Goal: Task Accomplishment & Management: Manage account settings

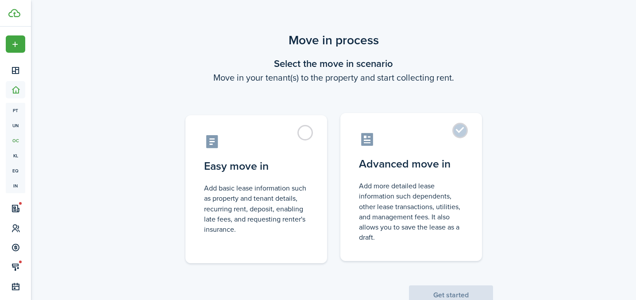
click at [451, 139] on control-radio-card-icon at bounding box center [411, 140] width 105 height 16
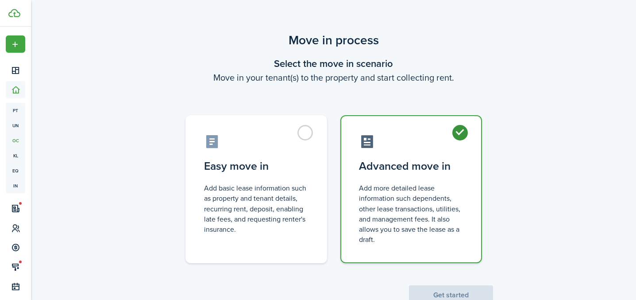
radio input "true"
click at [453, 291] on button "Get started" at bounding box center [451, 294] width 84 height 19
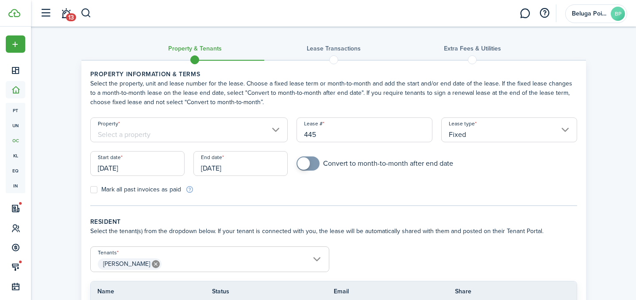
click at [219, 132] on input "Property" at bounding box center [189, 129] width 198 height 25
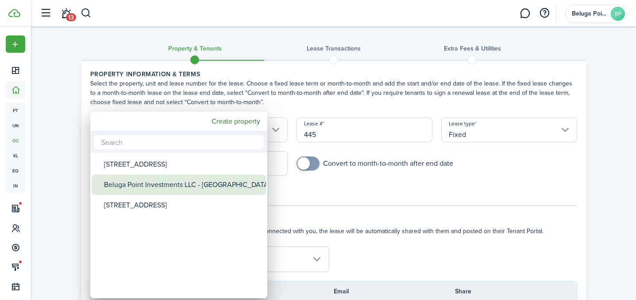
click at [191, 182] on div "Beluga Point Investments LLC - [GEOGRAPHIC_DATA]" at bounding box center [182, 184] width 157 height 20
type input "Beluga Point Investments LLC - [GEOGRAPHIC_DATA]"
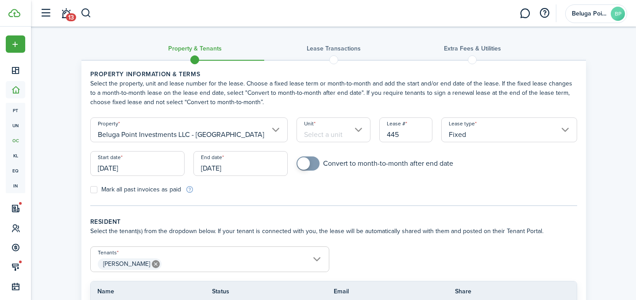
click at [318, 130] on input "Unit" at bounding box center [334, 129] width 74 height 25
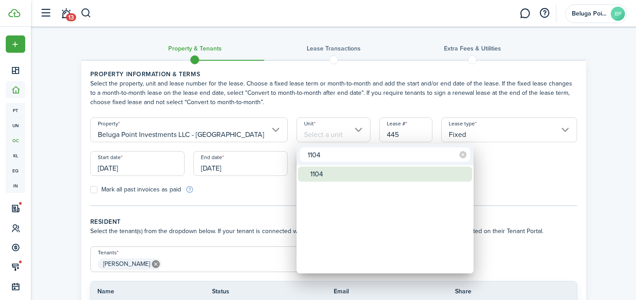
type input "1104"
click at [369, 177] on div "1104" at bounding box center [388, 174] width 157 height 15
type input "1104"
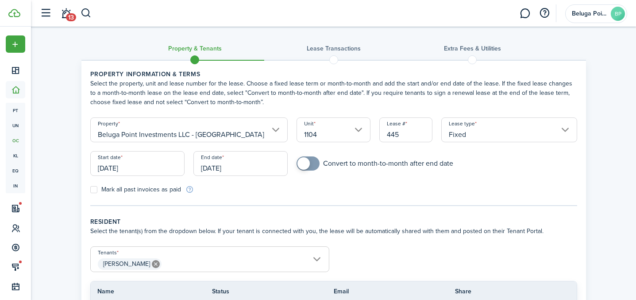
click at [220, 171] on input "[DATE]" at bounding box center [241, 163] width 94 height 25
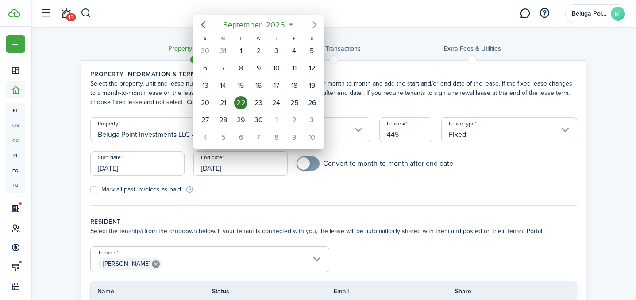
click at [316, 24] on icon "Next page" at bounding box center [315, 24] width 4 height 7
click at [294, 121] on div "30" at bounding box center [294, 119] width 13 height 13
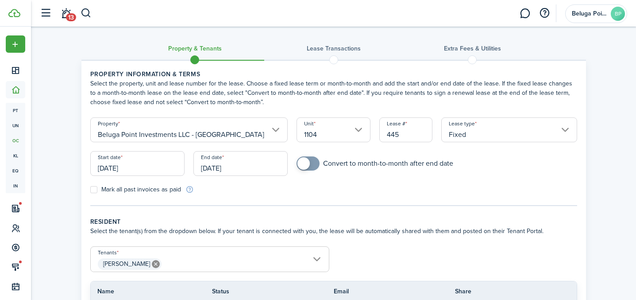
click at [238, 168] on input "[DATE]" at bounding box center [241, 163] width 94 height 25
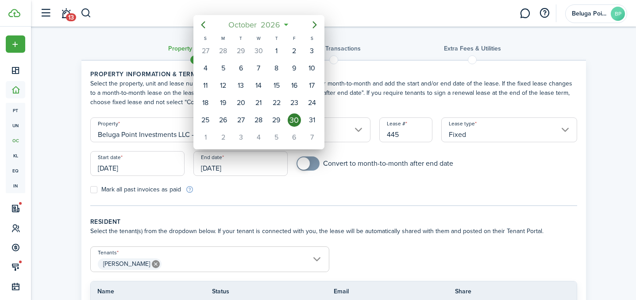
click at [269, 23] on span "2026" at bounding box center [270, 25] width 23 height 16
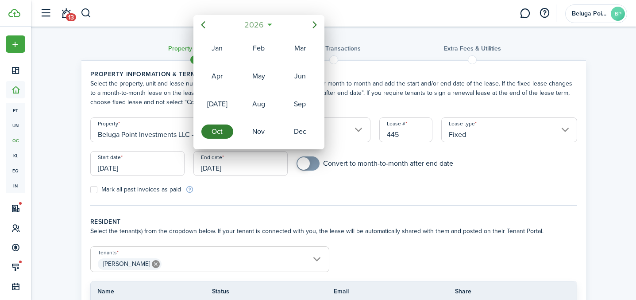
click at [261, 21] on span "2026" at bounding box center [254, 25] width 23 height 16
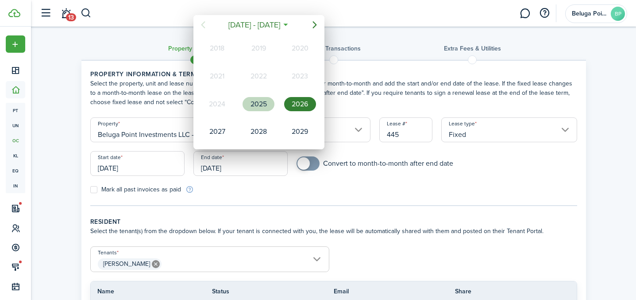
click at [259, 102] on div "2025" at bounding box center [259, 104] width 32 height 14
click at [211, 130] on div "Oct" at bounding box center [218, 131] width 32 height 14
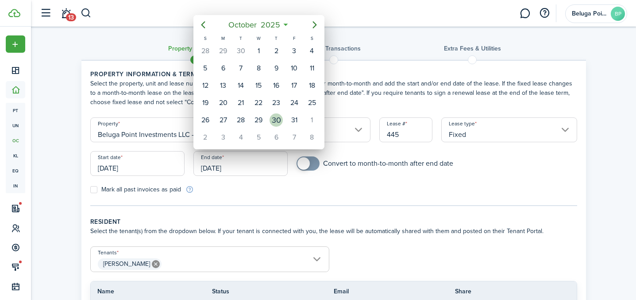
click at [284, 116] on div "30" at bounding box center [276, 120] width 18 height 17
type input "[DATE]"
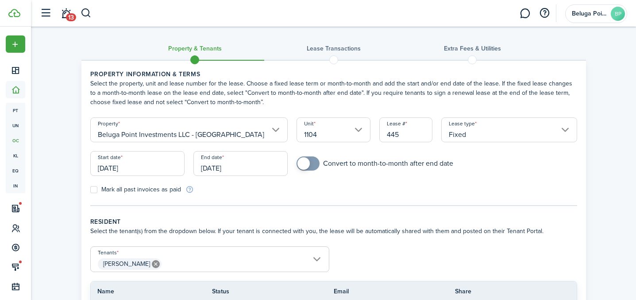
checkbox input "true"
click at [313, 170] on span at bounding box center [308, 163] width 9 height 14
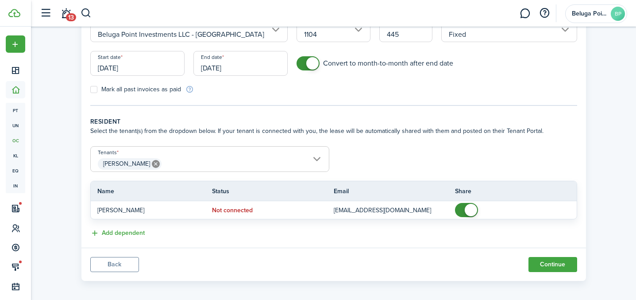
scroll to position [105, 0]
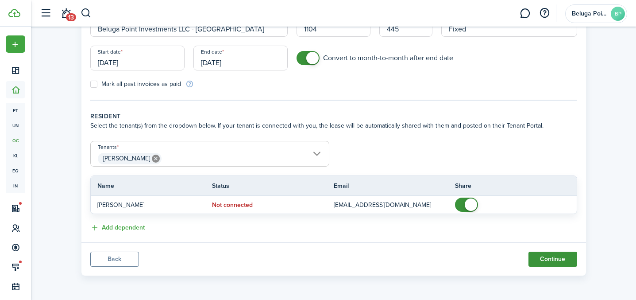
click at [553, 263] on button "Continue" at bounding box center [553, 259] width 49 height 15
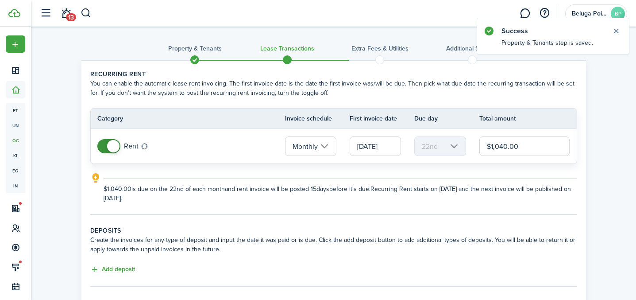
click at [389, 148] on input "[DATE]" at bounding box center [375, 145] width 51 height 19
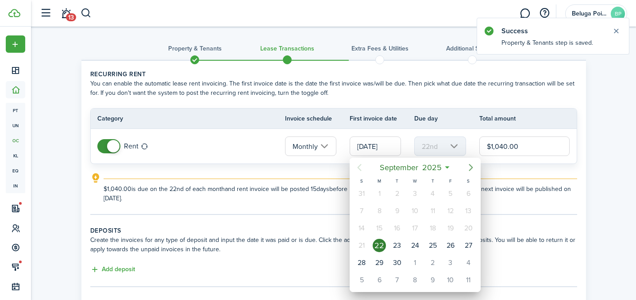
click at [472, 169] on icon "Next page" at bounding box center [471, 167] width 4 height 7
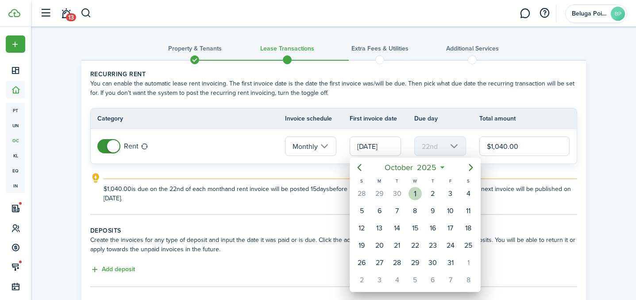
click at [414, 197] on div "1" at bounding box center [415, 193] width 13 height 13
type input "[DATE]"
type input "1st"
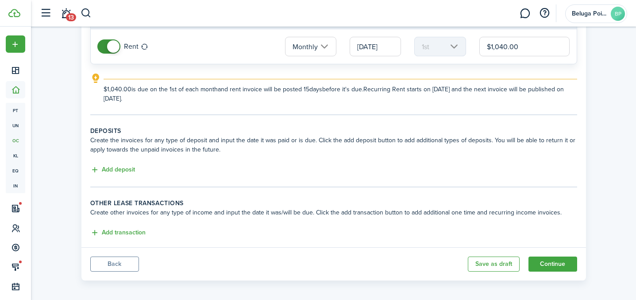
scroll to position [105, 0]
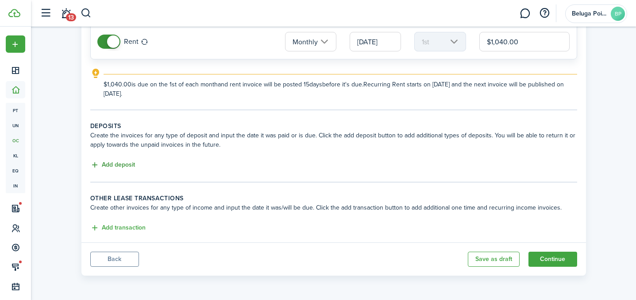
click at [114, 166] on button "Add deposit" at bounding box center [112, 165] width 45 height 10
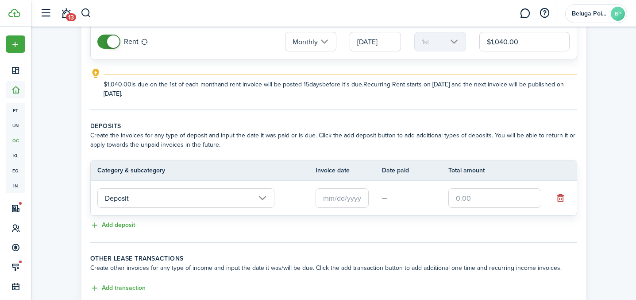
click at [332, 198] on input "text" at bounding box center [342, 197] width 53 height 19
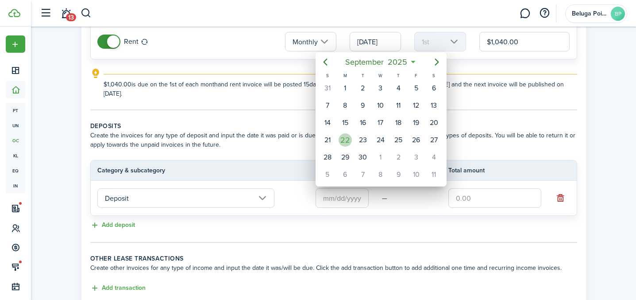
click at [345, 136] on div "22" at bounding box center [345, 139] width 13 height 13
type input "[DATE]"
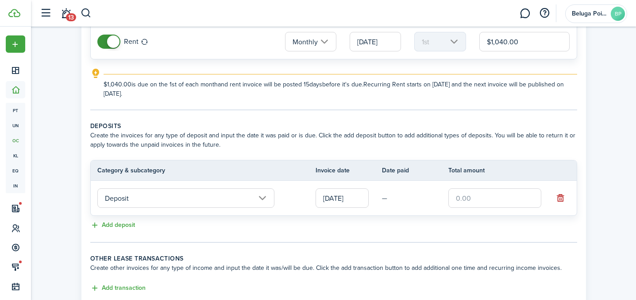
click at [481, 204] on input "text" at bounding box center [495, 197] width 93 height 19
type input "$1,000.00"
click at [121, 287] on button "Add transaction" at bounding box center [117, 288] width 55 height 10
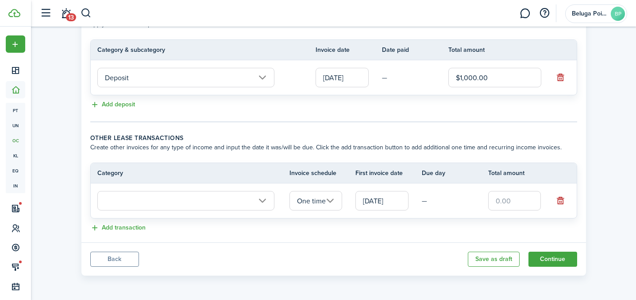
scroll to position [225, 0]
click at [231, 202] on input "text" at bounding box center [185, 200] width 177 height 19
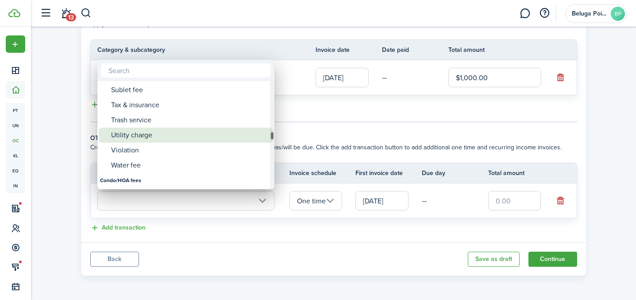
click at [159, 137] on div "Utility charge" at bounding box center [189, 135] width 157 height 15
type input "Tenant charges & fees / Utility charge"
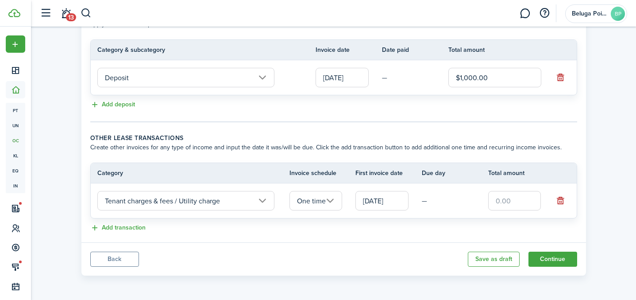
click at [317, 201] on input "One time" at bounding box center [316, 200] width 53 height 19
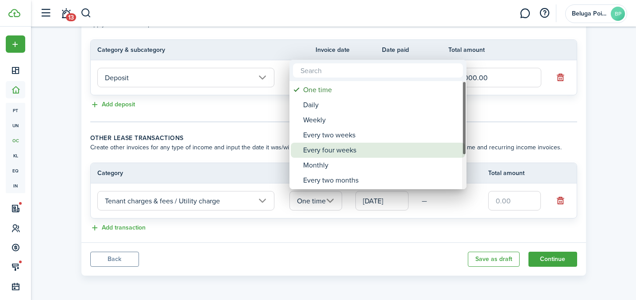
click at [346, 157] on div "Every four weeks" at bounding box center [381, 150] width 157 height 15
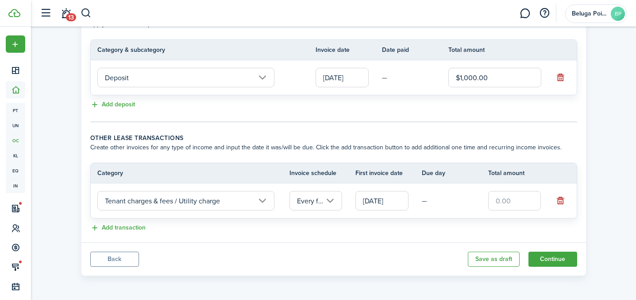
scroll to position [0, 24]
click at [325, 205] on input "Every four weeks" at bounding box center [316, 200] width 53 height 19
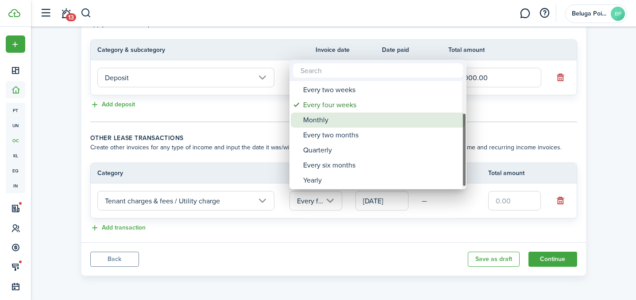
click at [345, 122] on div "Monthly" at bounding box center [381, 119] width 157 height 15
type input "Monthly"
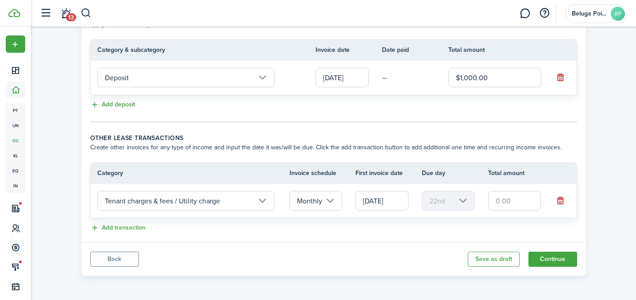
click at [395, 204] on input "[DATE]" at bounding box center [382, 200] width 53 height 19
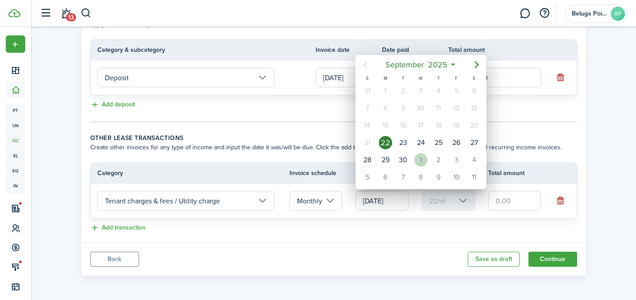
click at [428, 162] on div "[DATE]" at bounding box center [421, 159] width 18 height 17
type input "[DATE]"
type input "1st"
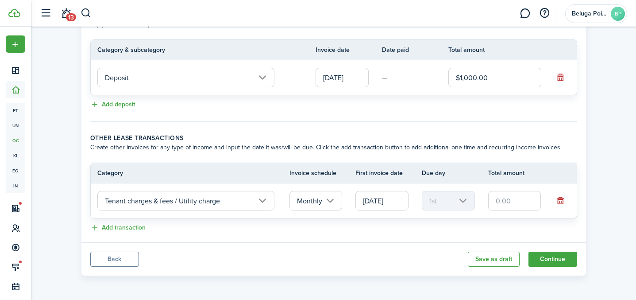
click at [517, 197] on input "text" at bounding box center [514, 200] width 53 height 19
type input "$160.00"
click at [552, 261] on button "Continue" at bounding box center [553, 259] width 49 height 15
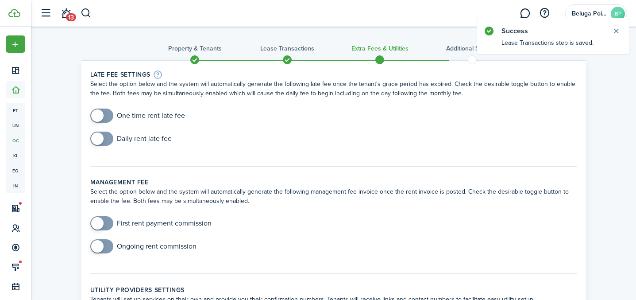
checkbox input "true"
click at [105, 115] on span at bounding box center [101, 116] width 9 height 14
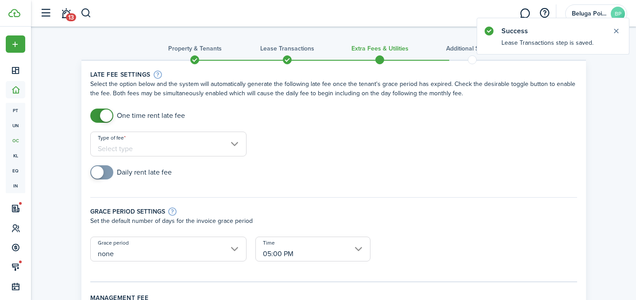
click at [152, 148] on input "Type of fee" at bounding box center [168, 144] width 156 height 25
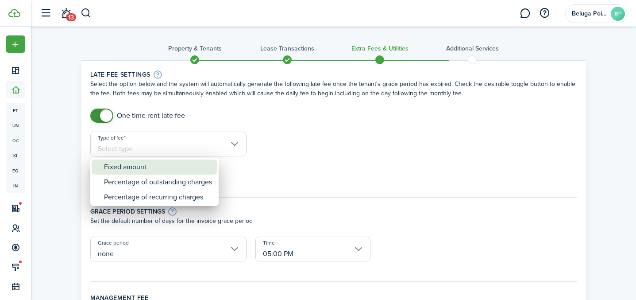
click at [155, 166] on div "Fixed amount" at bounding box center [158, 166] width 108 height 15
type input "Fixed amount"
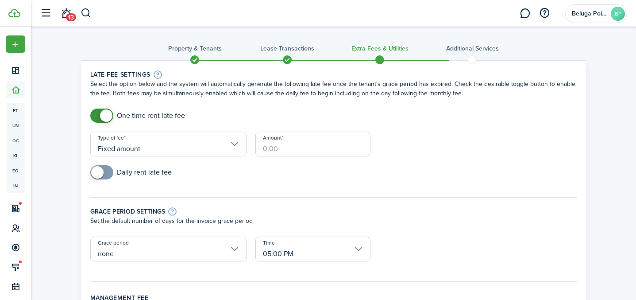
click at [291, 146] on input "Amount" at bounding box center [313, 144] width 115 height 25
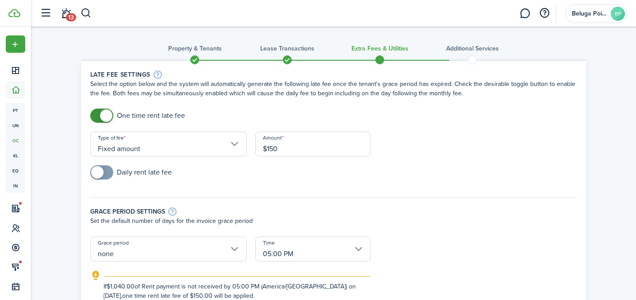
click at [163, 252] on input "none" at bounding box center [168, 248] width 156 height 25
type input "$150.00"
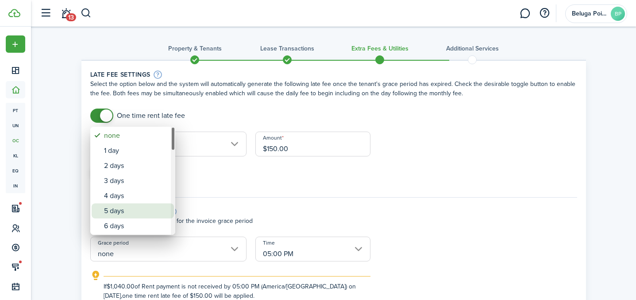
drag, startPoint x: 129, startPoint y: 206, endPoint x: 162, endPoint y: 214, distance: 33.7
click at [129, 206] on div "5 days" at bounding box center [136, 210] width 65 height 15
type input "5 days"
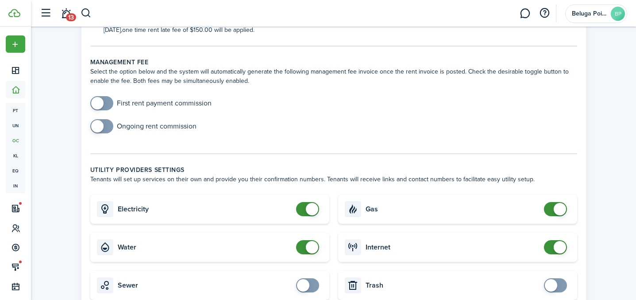
scroll to position [334, 0]
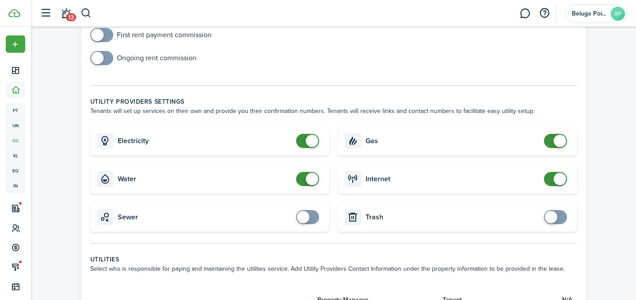
checkbox input "false"
click at [303, 144] on span at bounding box center [307, 141] width 9 height 14
checkbox input "false"
click at [305, 178] on span at bounding box center [307, 179] width 9 height 14
checkbox input "false"
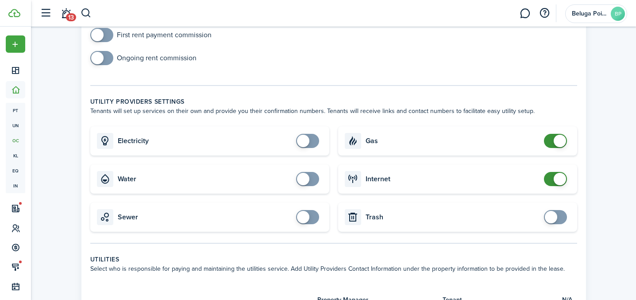
click at [553, 139] on span at bounding box center [555, 141] width 9 height 14
checkbox input "false"
click at [551, 178] on span at bounding box center [555, 179] width 9 height 14
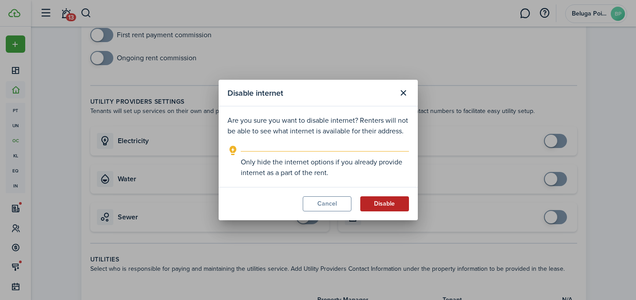
click at [387, 200] on button "Disable" at bounding box center [384, 203] width 49 height 15
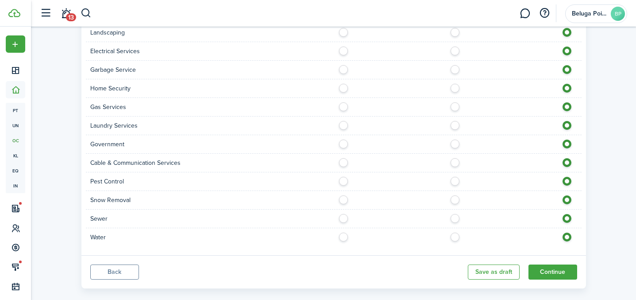
scroll to position [725, 0]
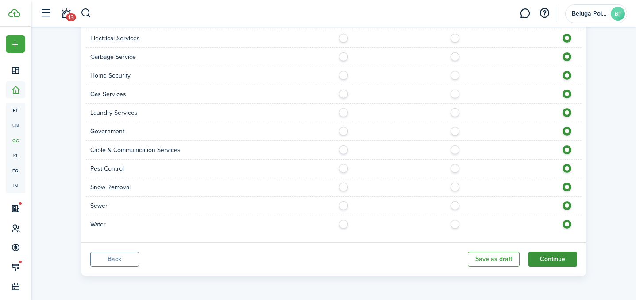
click at [560, 265] on button "Continue" at bounding box center [553, 259] width 49 height 15
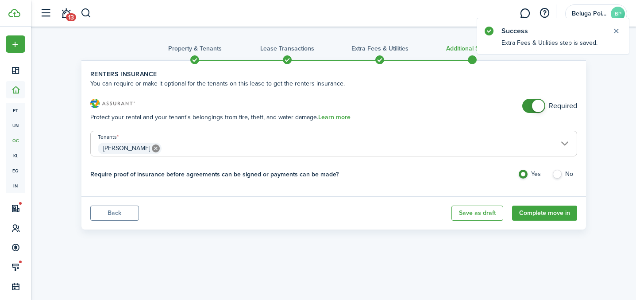
checkbox input "false"
click at [530, 108] on span at bounding box center [534, 106] width 9 height 14
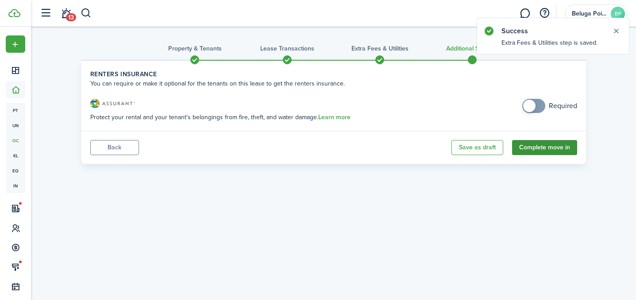
click at [524, 148] on button "Complete move in" at bounding box center [544, 147] width 65 height 15
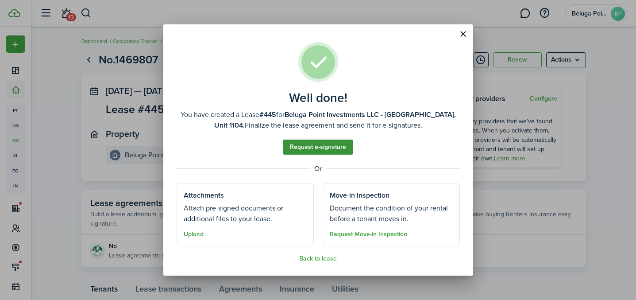
click at [322, 148] on link "Request e-signature" at bounding box center [318, 147] width 70 height 15
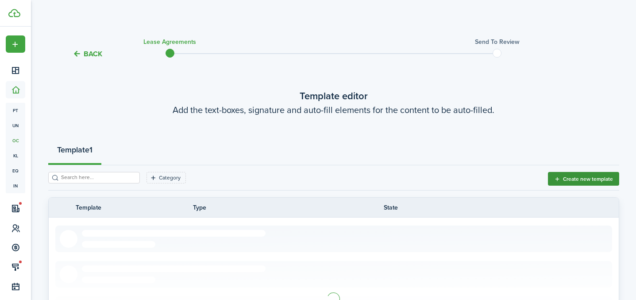
click at [571, 180] on button "Create new template" at bounding box center [583, 179] width 71 height 14
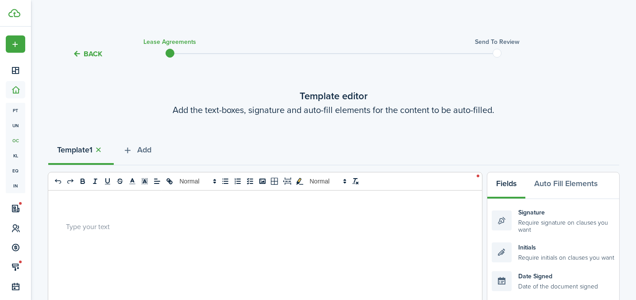
drag, startPoint x: 109, startPoint y: 221, endPoint x: 121, endPoint y: 222, distance: 12.4
click at [111, 222] on p at bounding box center [262, 225] width 392 height 9
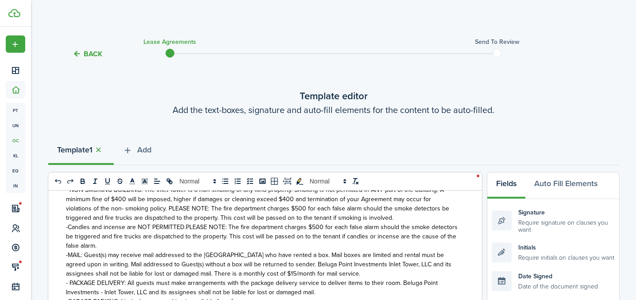
scroll to position [238, 0]
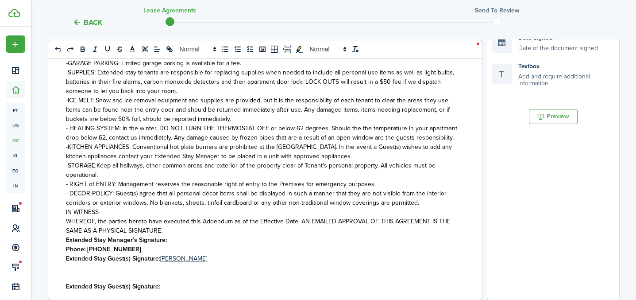
drag, startPoint x: 137, startPoint y: 248, endPoint x: 142, endPoint y: 249, distance: 5.0
click at [137, 248] on p "Phone: [PHONE_NUMBER]" at bounding box center [262, 248] width 392 height 9
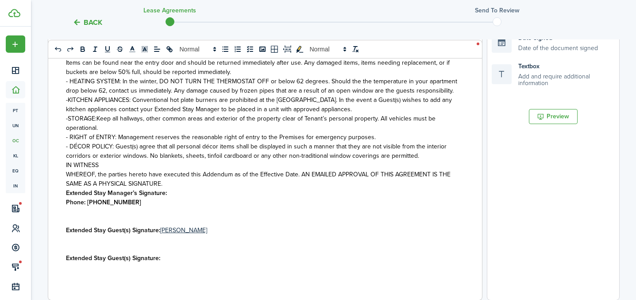
scroll to position [1102, 0]
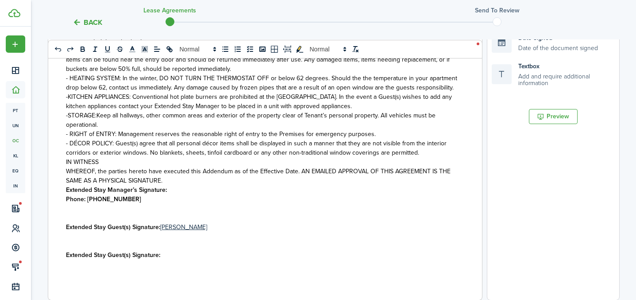
drag, startPoint x: 168, startPoint y: 190, endPoint x: 209, endPoint y: 197, distance: 41.7
click at [169, 190] on p "Extended Stay Manager’s Signature:" at bounding box center [262, 189] width 392 height 9
click at [171, 181] on p "WHEREOF, the parties hereto have executed this Addendum as of the Effective Dat…" at bounding box center [262, 176] width 392 height 19
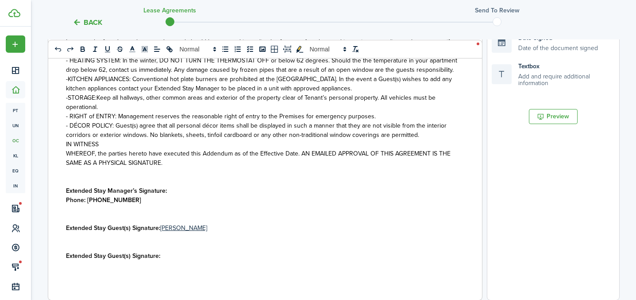
scroll to position [1120, 0]
drag, startPoint x: 187, startPoint y: 190, endPoint x: 201, endPoint y: 191, distance: 13.7
click at [187, 190] on p "Extended Stay Manager’s Signature:" at bounding box center [262, 189] width 392 height 9
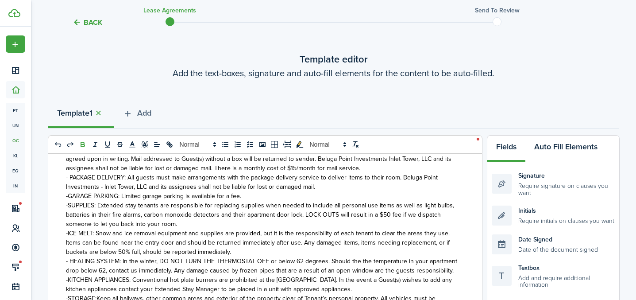
scroll to position [146, 0]
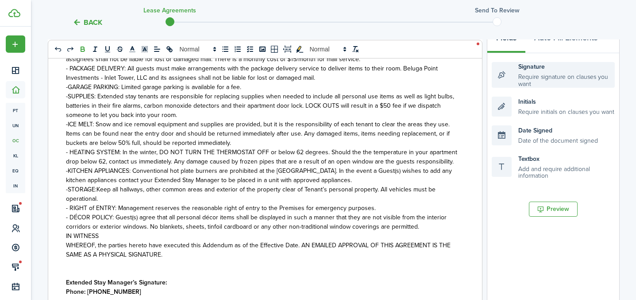
click at [551, 78] on div "Signature Require signature on clauses you want" at bounding box center [553, 75] width 123 height 26
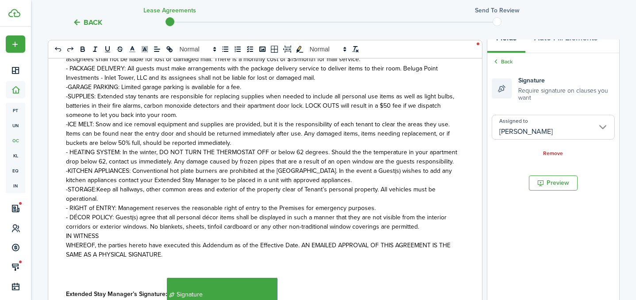
click at [280, 289] on p "Extended Stay Manager’s Signature: ﻿ Signature ﻿" at bounding box center [262, 294] width 392 height 33
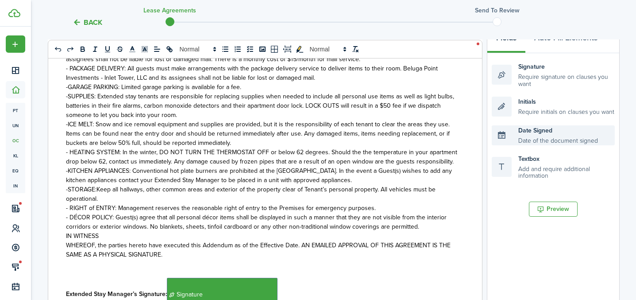
click at [518, 141] on div "Date Signed Date of the document signed" at bounding box center [553, 135] width 123 height 20
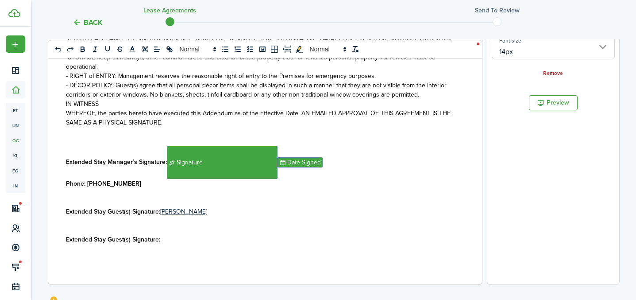
scroll to position [261, 0]
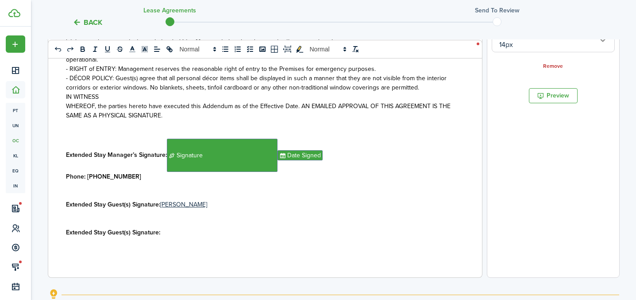
click at [225, 209] on p at bounding box center [262, 213] width 392 height 9
click at [234, 208] on p "Extended Stay Guest(s) Signature: [PERSON_NAME]" at bounding box center [262, 204] width 392 height 9
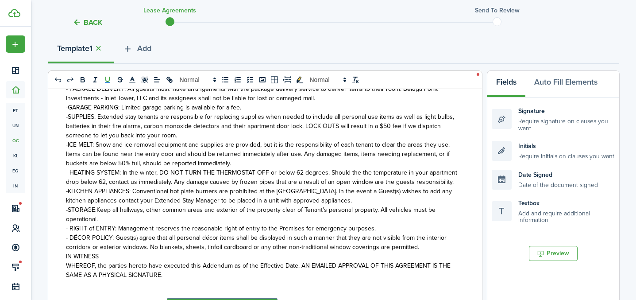
scroll to position [95, 0]
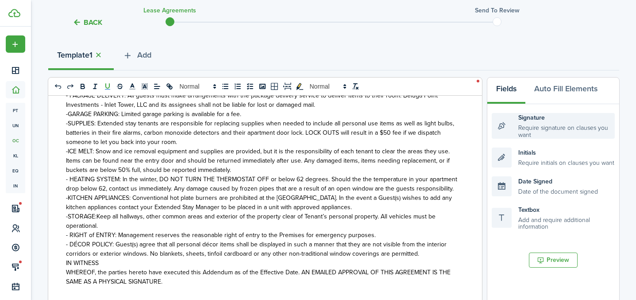
click at [533, 132] on div "Signature Require signature on clauses you want" at bounding box center [553, 126] width 123 height 26
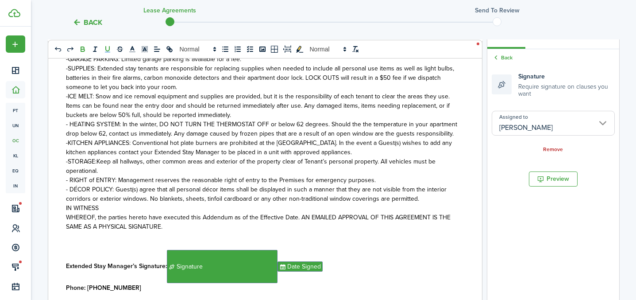
scroll to position [148, 0]
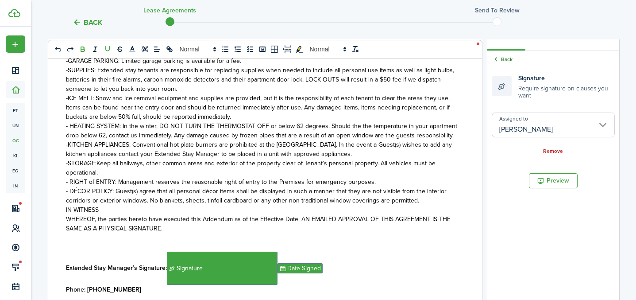
click at [499, 59] on icon at bounding box center [496, 59] width 8 height 8
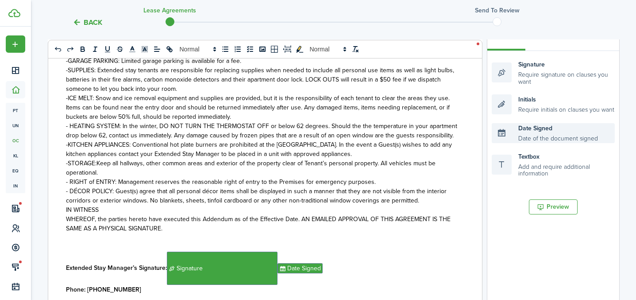
click at [536, 133] on div "Date Signed Date of the document signed" at bounding box center [553, 133] width 123 height 20
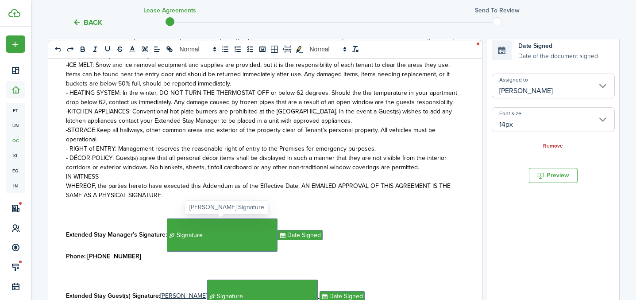
click at [251, 233] on span "Signature" at bounding box center [222, 234] width 111 height 33
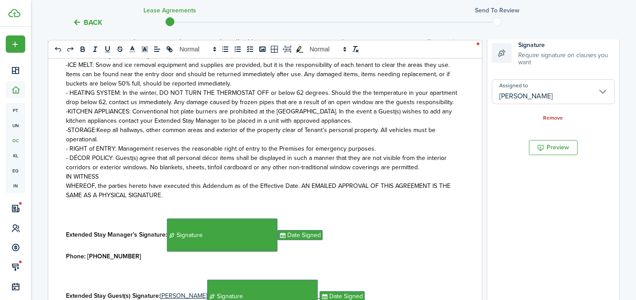
click at [539, 96] on input "[PERSON_NAME]" at bounding box center [553, 91] width 123 height 25
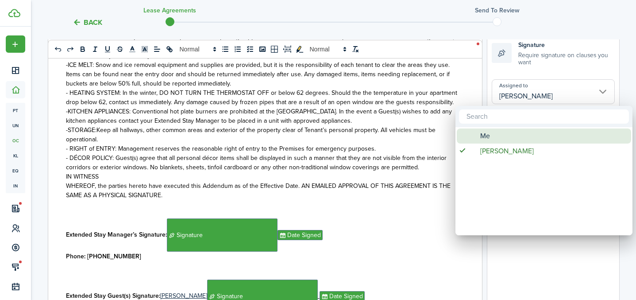
click at [504, 141] on div "Me" at bounding box center [547, 135] width 157 height 15
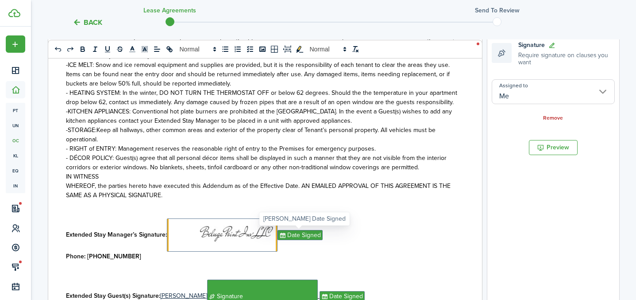
click at [299, 240] on span "Date Signed" at bounding box center [300, 235] width 45 height 10
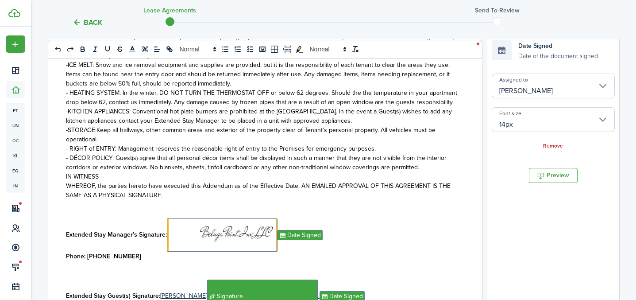
click at [536, 89] on input "[PERSON_NAME]" at bounding box center [553, 86] width 123 height 25
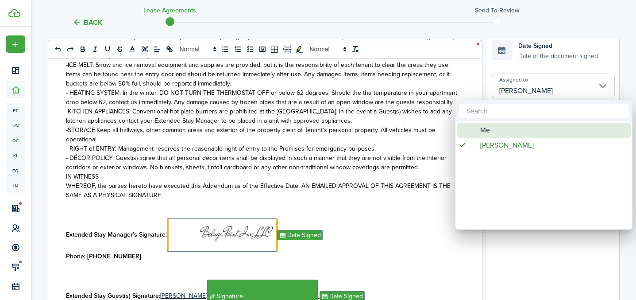
click at [505, 131] on div "Me" at bounding box center [547, 130] width 157 height 15
type input "Me"
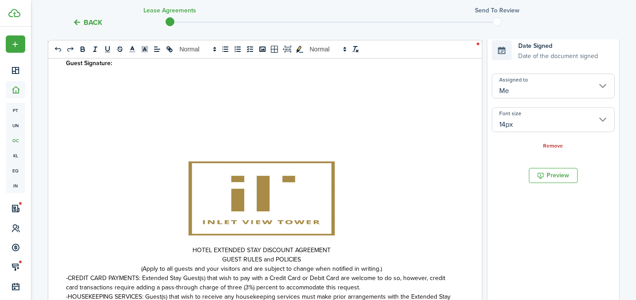
scroll to position [636, 0]
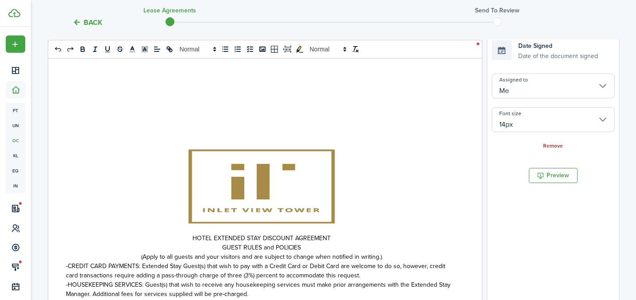
click at [366, 178] on p at bounding box center [262, 187] width 392 height 94
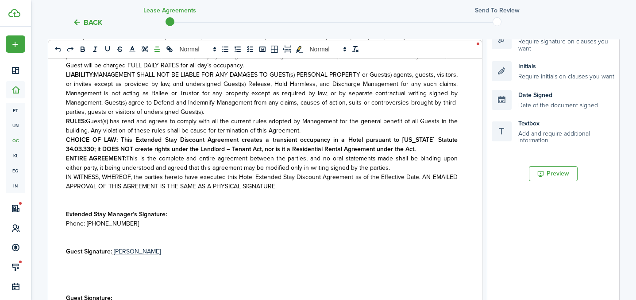
scroll to position [389, 0]
click at [177, 217] on p "Extended Stay Manager’s Signature:" at bounding box center [262, 214] width 392 height 9
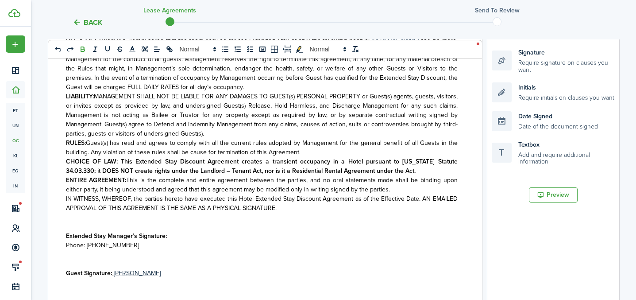
scroll to position [158, 0]
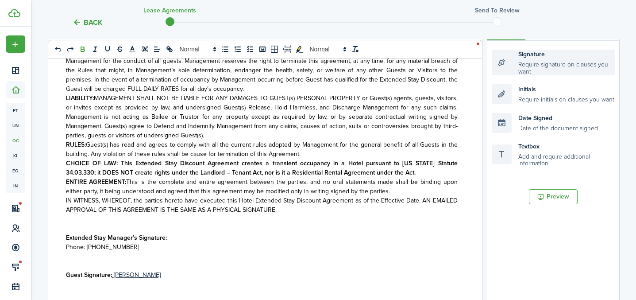
click at [535, 62] on div "Signature Require signature on clauses you want" at bounding box center [553, 63] width 123 height 26
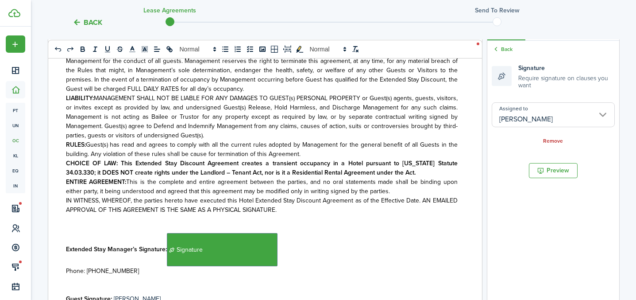
click at [283, 250] on p "Extended Stay Manager’s Signature: ﻿ Signature ﻿" at bounding box center [262, 249] width 392 height 33
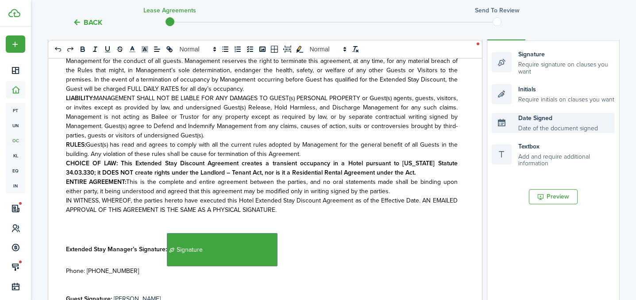
click at [534, 129] on div "Date Signed Date of the document signed" at bounding box center [553, 123] width 123 height 20
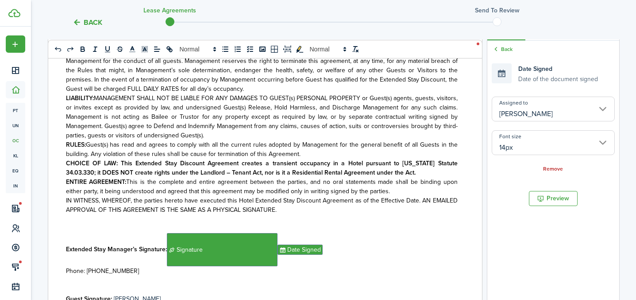
click at [171, 295] on p "Guest Signature: [PERSON_NAME]" at bounding box center [262, 298] width 392 height 9
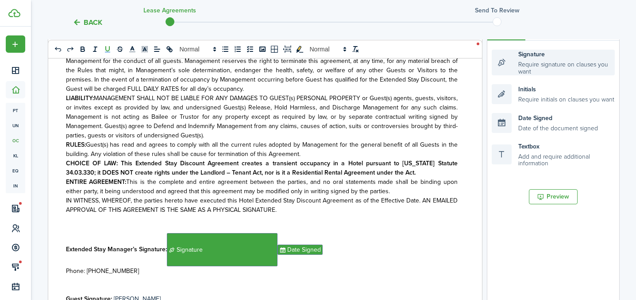
click at [541, 71] on div "Signature Require signature on clauses you want" at bounding box center [553, 63] width 123 height 26
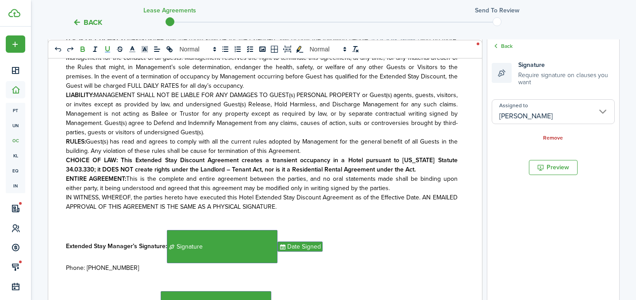
drag, startPoint x: 272, startPoint y: 294, endPoint x: 287, endPoint y: 293, distance: 15.1
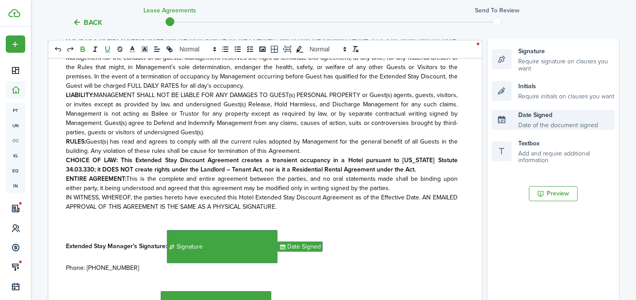
click at [541, 127] on div "Date Signed Date of the document signed" at bounding box center [553, 120] width 123 height 20
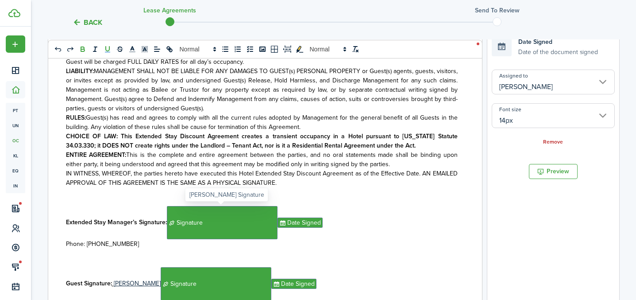
click at [260, 222] on span "Signature" at bounding box center [222, 222] width 111 height 33
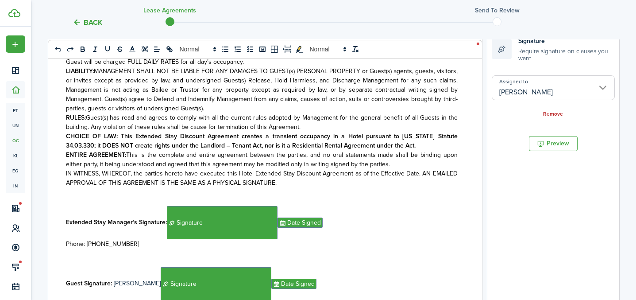
click at [530, 78] on input "[PERSON_NAME]" at bounding box center [553, 87] width 123 height 25
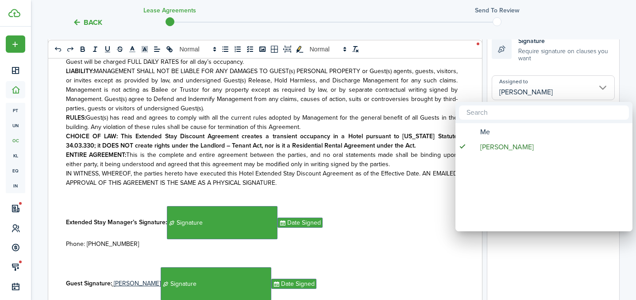
click at [493, 122] on div at bounding box center [544, 112] width 177 height 21
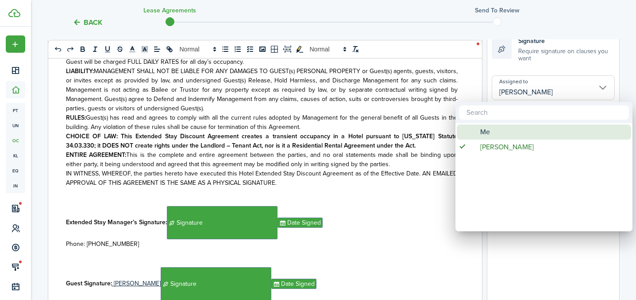
click at [493, 128] on div "Me" at bounding box center [547, 131] width 157 height 15
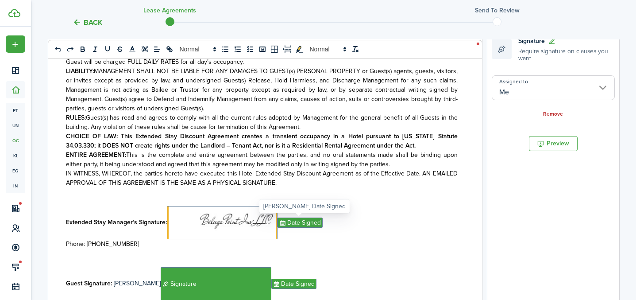
click at [293, 222] on span "Date Signed" at bounding box center [300, 222] width 45 height 10
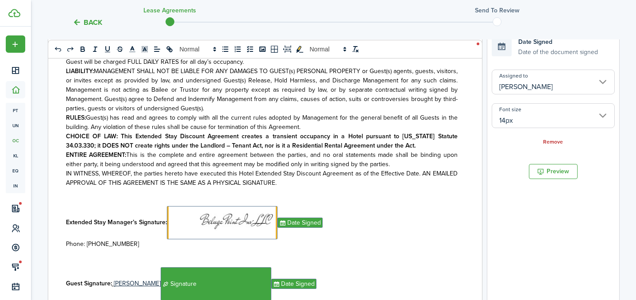
click at [547, 85] on input "[PERSON_NAME]" at bounding box center [553, 82] width 123 height 25
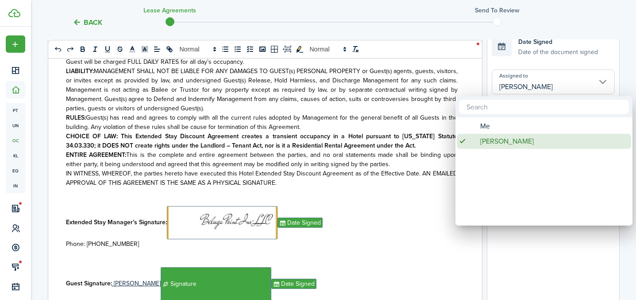
click at [500, 134] on span "[PERSON_NAME]" at bounding box center [508, 141] width 54 height 15
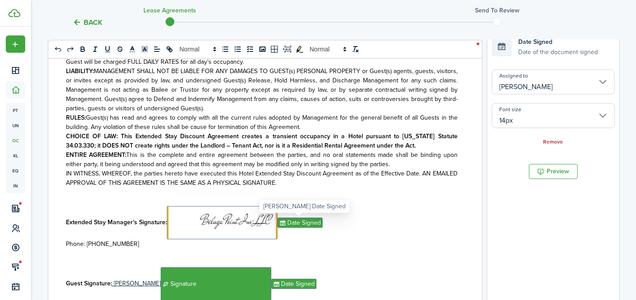
click at [303, 224] on span "Date Signed" at bounding box center [300, 222] width 45 height 10
click at [568, 80] on input "[PERSON_NAME]" at bounding box center [553, 82] width 123 height 25
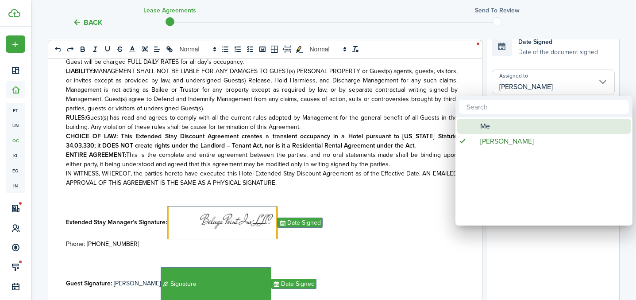
click at [521, 125] on div "Me" at bounding box center [547, 126] width 157 height 15
type input "Me"
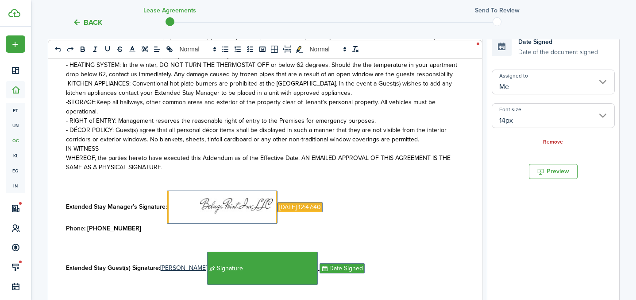
scroll to position [389, 0]
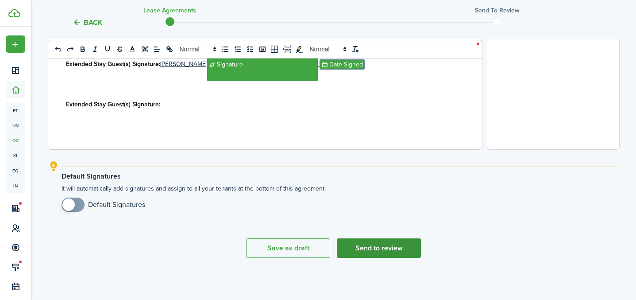
drag, startPoint x: 380, startPoint y: 245, endPoint x: 398, endPoint y: 235, distance: 20.8
click at [380, 245] on button "Send to review" at bounding box center [379, 247] width 84 height 19
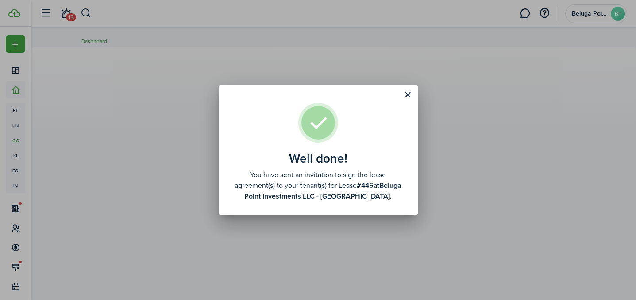
click at [506, 136] on div "Well done! You have sent an invitation to sign the lease agreement(s) to your t…" at bounding box center [318, 150] width 636 height 300
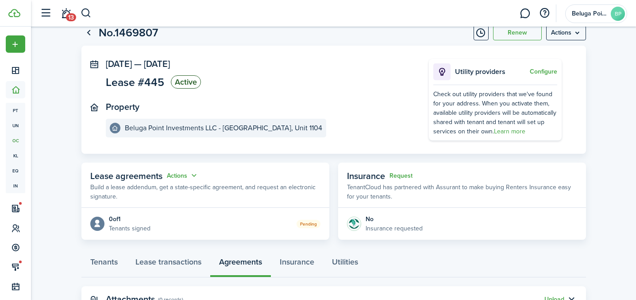
scroll to position [64, 0]
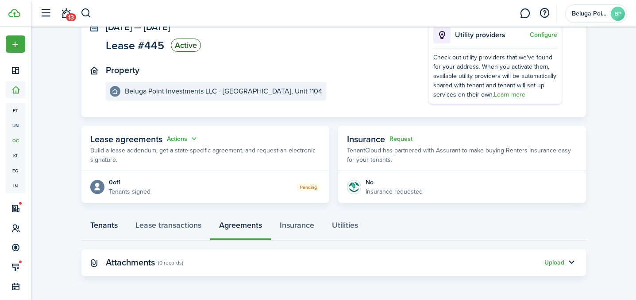
click at [105, 231] on link "Tenants" at bounding box center [103, 227] width 45 height 27
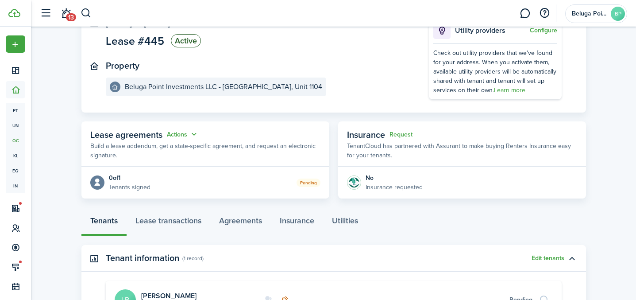
scroll to position [107, 0]
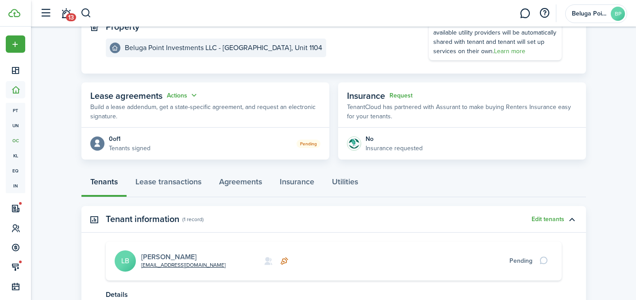
click at [165, 256] on link "[PERSON_NAME]" at bounding box center [168, 257] width 55 height 10
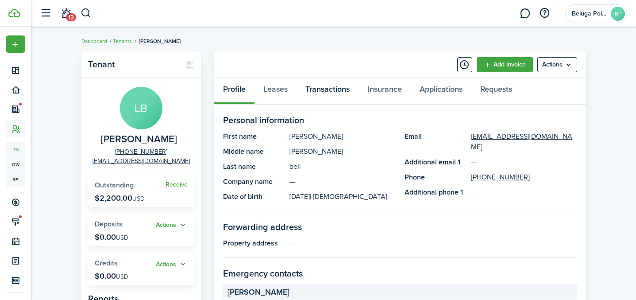
click at [330, 92] on link "Transactions" at bounding box center [328, 91] width 62 height 27
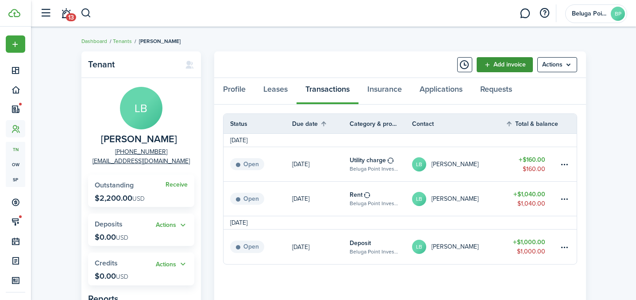
click at [510, 67] on link "Add invoice" at bounding box center [505, 64] width 56 height 15
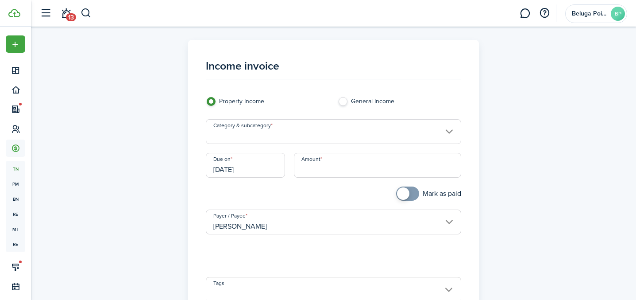
click at [278, 128] on input "Category & subcategory" at bounding box center [334, 131] width 256 height 25
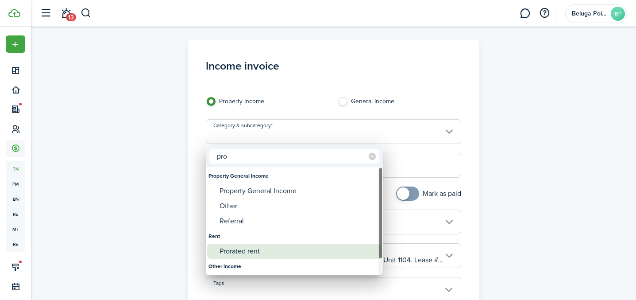
type input "pro"
click at [263, 244] on div "Prorated rent" at bounding box center [298, 251] width 157 height 15
type input "Rent / Prorated rent"
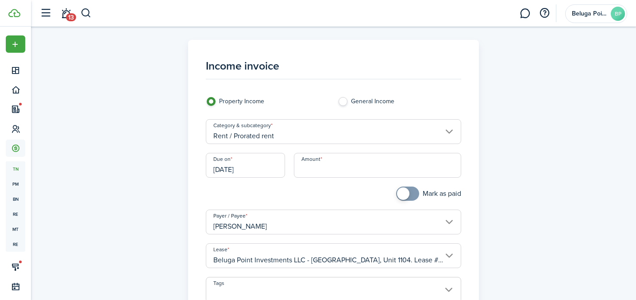
click at [327, 164] on input "Amount" at bounding box center [377, 165] width 167 height 25
type input "$320.00"
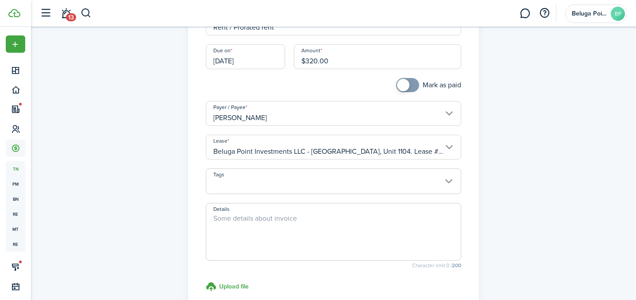
scroll to position [159, 0]
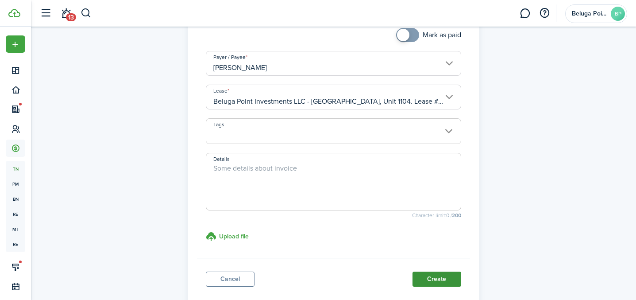
click at [440, 281] on button "Create" at bounding box center [437, 278] width 49 height 15
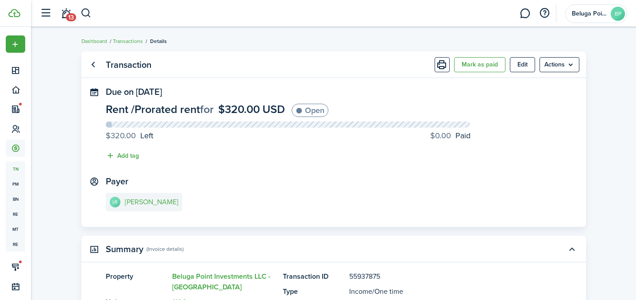
click at [136, 207] on link "LB [PERSON_NAME]" at bounding box center [144, 202] width 77 height 19
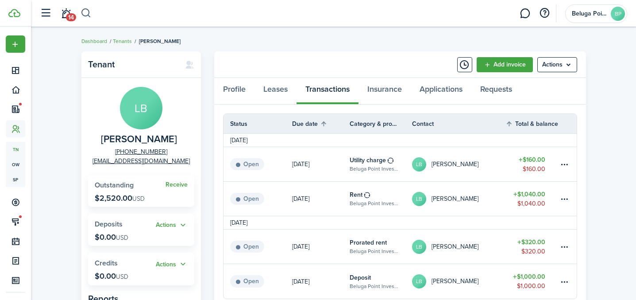
click at [88, 14] on button "button" at bounding box center [86, 13] width 11 height 15
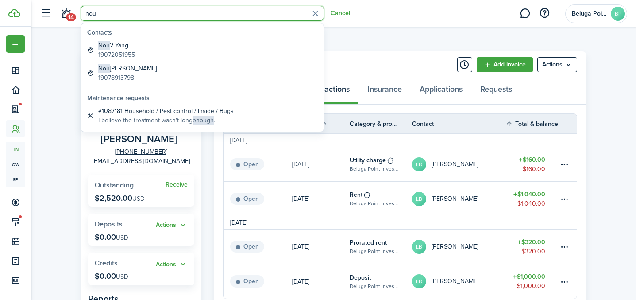
type input "nou"
click at [384, 41] on breadcrumb "Dashboard Tenants [PERSON_NAME]" at bounding box center [333, 37] width 505 height 20
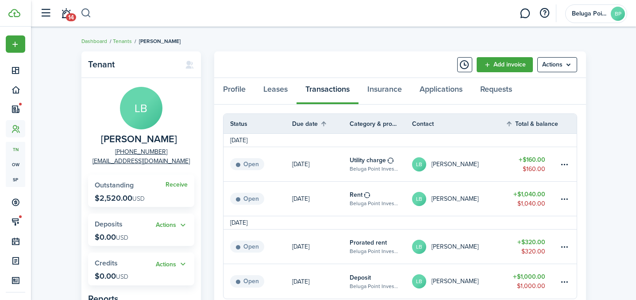
click at [88, 12] on button "button" at bounding box center [86, 13] width 11 height 15
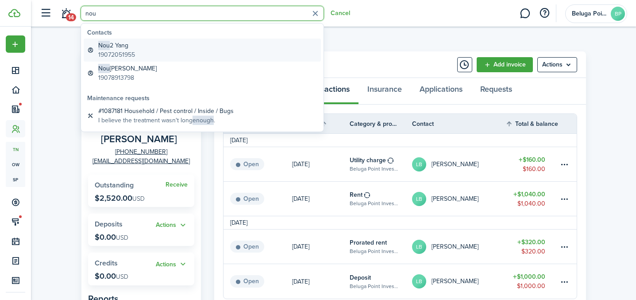
type input "nou"
click at [138, 47] on link "Nou 2 Yang 19072051955" at bounding box center [202, 50] width 237 height 23
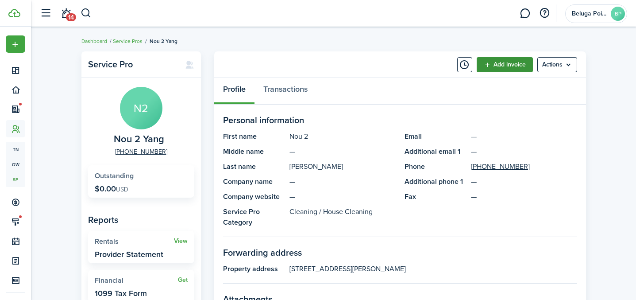
click at [494, 64] on link "Add invoice" at bounding box center [505, 64] width 56 height 15
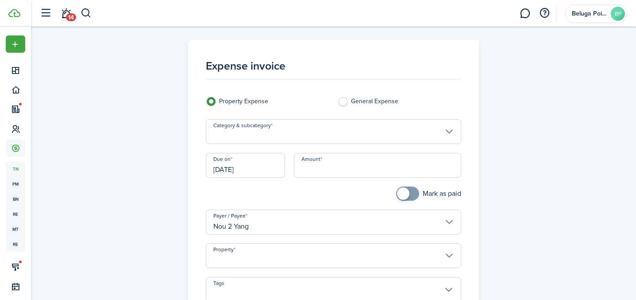
click at [281, 138] on input "Category & subcategory" at bounding box center [334, 131] width 256 height 25
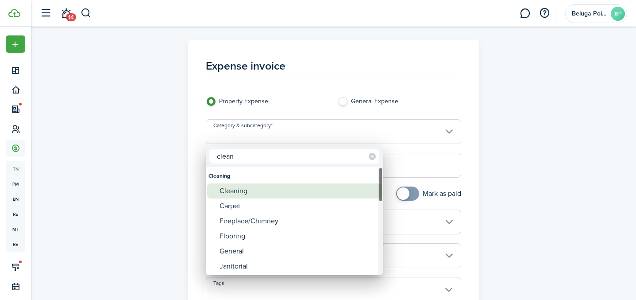
type input "clean"
click at [264, 190] on div "Cleaning" at bounding box center [298, 190] width 157 height 15
type input "Cleaning"
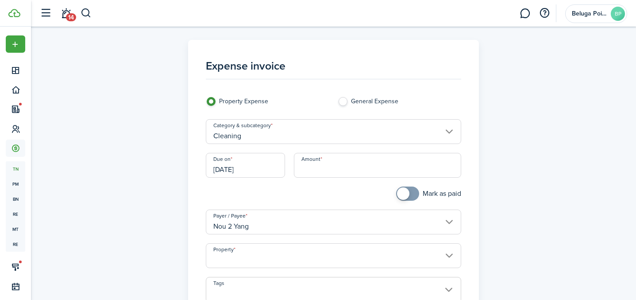
click at [327, 167] on input "Amount" at bounding box center [377, 165] width 167 height 25
type input "$200.00"
click at [265, 259] on input "Property" at bounding box center [334, 255] width 256 height 25
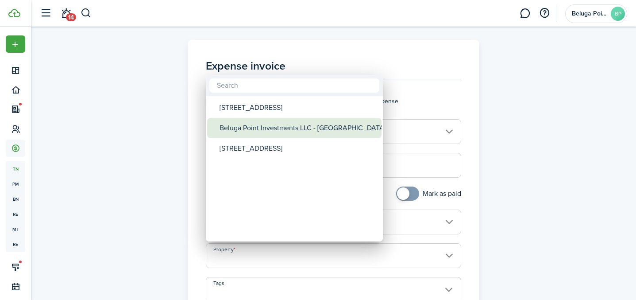
click at [306, 134] on div "Beluga Point Investments LLC - [GEOGRAPHIC_DATA]" at bounding box center [298, 128] width 157 height 20
type input "Beluga Point Investments LLC - [GEOGRAPHIC_DATA]"
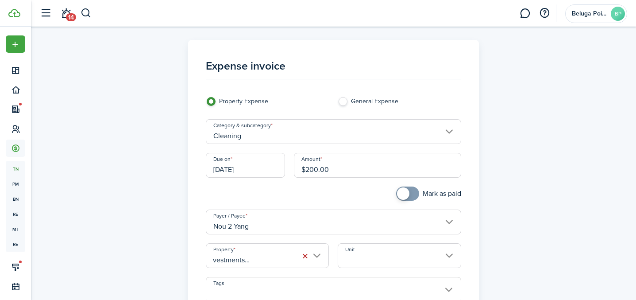
scroll to position [91, 0]
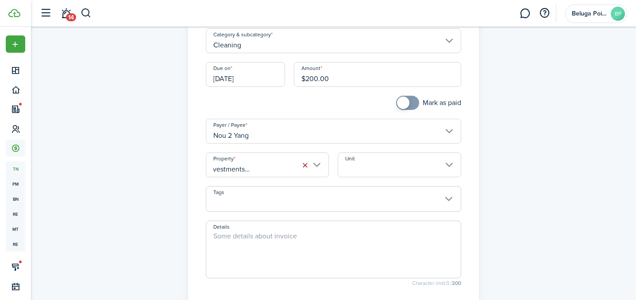
click at [267, 192] on input "Tags" at bounding box center [333, 191] width 255 height 11
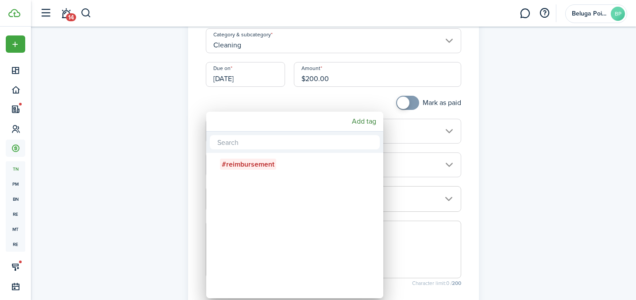
scroll to position [0, 0]
click at [291, 184] on mbsc-wheel-item "Tags" at bounding box center [295, 184] width 174 height 20
click at [438, 180] on div at bounding box center [318, 150] width 778 height 442
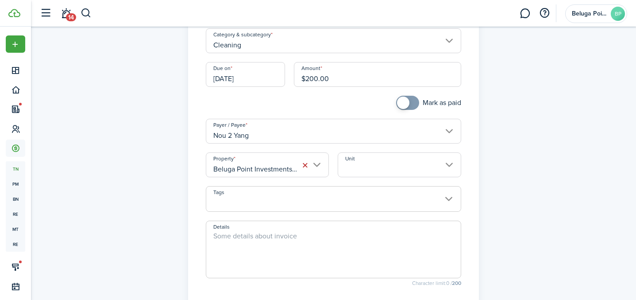
click at [255, 242] on textarea "Details" at bounding box center [333, 252] width 255 height 43
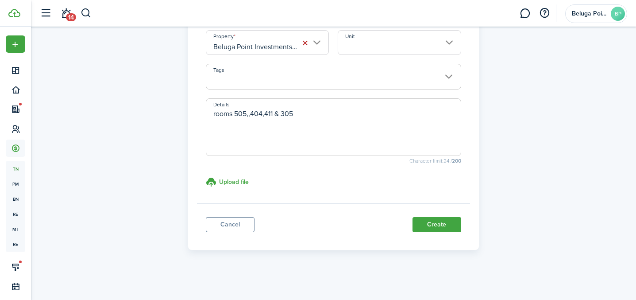
scroll to position [214, 0]
type textarea "rooms 505,,404,411 & 305"
click at [438, 222] on button "Create" at bounding box center [437, 223] width 49 height 15
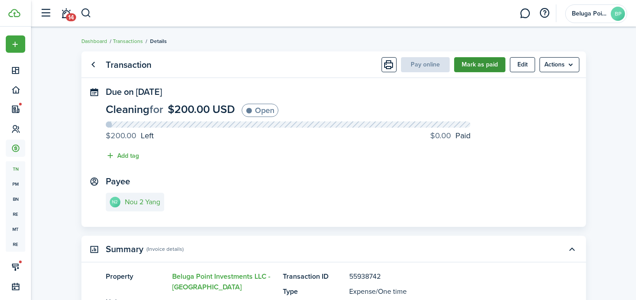
click at [476, 66] on button "Mark as paid" at bounding box center [479, 64] width 51 height 15
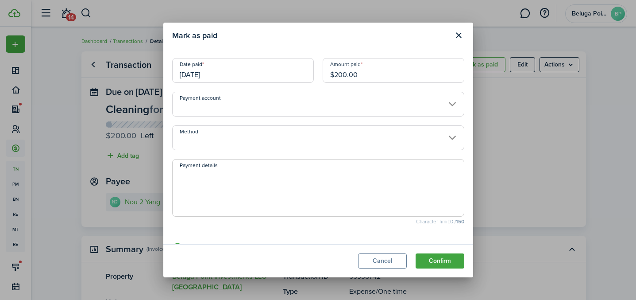
click at [233, 136] on input "Method" at bounding box center [318, 137] width 292 height 25
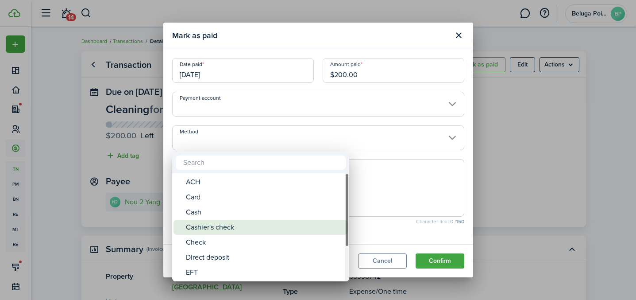
click at [224, 224] on div "Cashier's check" at bounding box center [264, 227] width 157 height 15
type input "Cashier's check"
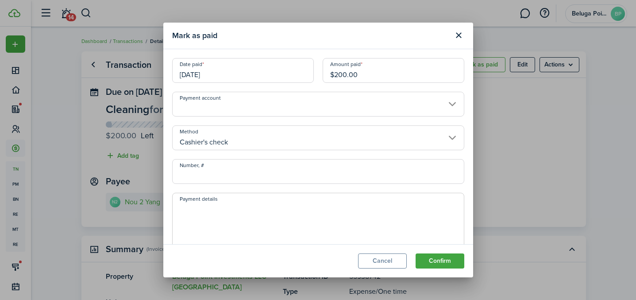
click at [233, 172] on input "Number, #" at bounding box center [318, 171] width 292 height 25
type input "d9myxmv8"
click at [436, 259] on button "Confirm" at bounding box center [440, 260] width 49 height 15
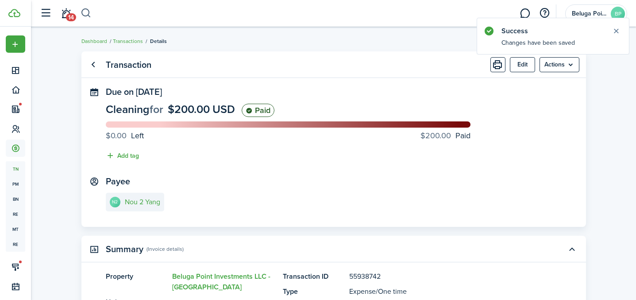
click at [88, 16] on button "button" at bounding box center [86, 13] width 11 height 15
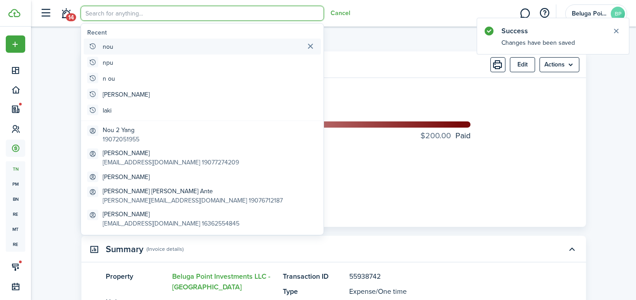
click at [102, 47] on global-search-item "nou" at bounding box center [202, 47] width 237 height 16
type input "nou"
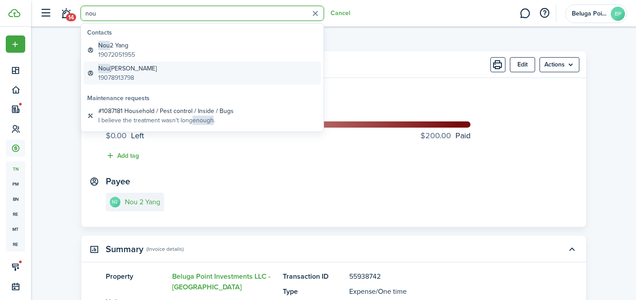
click at [130, 76] on global-search-item-description "19078913798" at bounding box center [127, 77] width 58 height 9
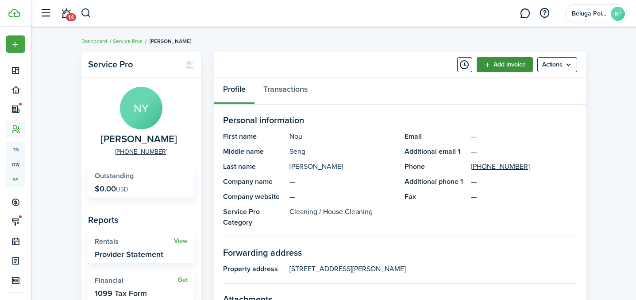
click at [516, 63] on link "Add invoice" at bounding box center [505, 64] width 56 height 15
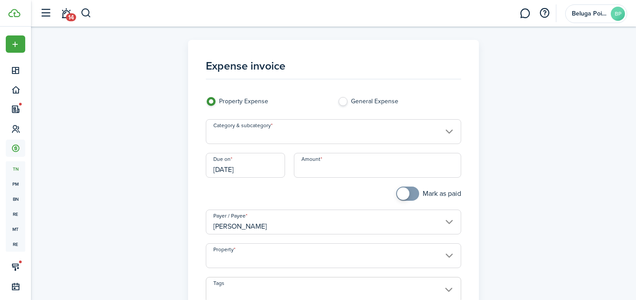
click at [292, 132] on input "Category & subcategory" at bounding box center [334, 131] width 256 height 25
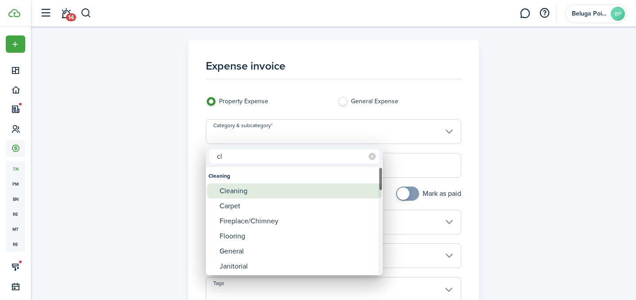
type input "cl"
click at [236, 194] on div "Cleaning" at bounding box center [298, 190] width 157 height 15
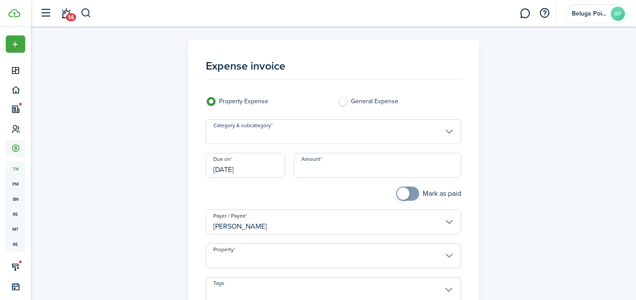
type input "Cleaning"
click at [322, 159] on input "Amount" at bounding box center [377, 165] width 167 height 25
type input "$200.00"
click at [250, 255] on input "Property" at bounding box center [334, 255] width 256 height 25
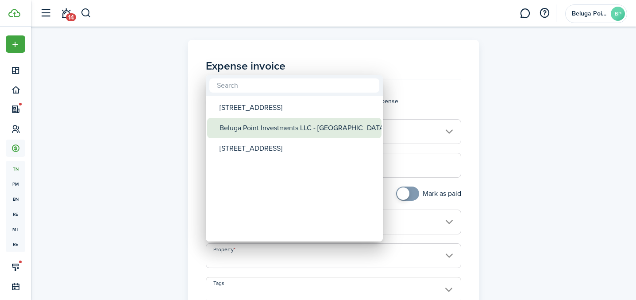
click at [292, 129] on div "Beluga Point Investments LLC - [GEOGRAPHIC_DATA]" at bounding box center [298, 128] width 157 height 20
type input "Beluga Point Investments LLC - [GEOGRAPHIC_DATA]"
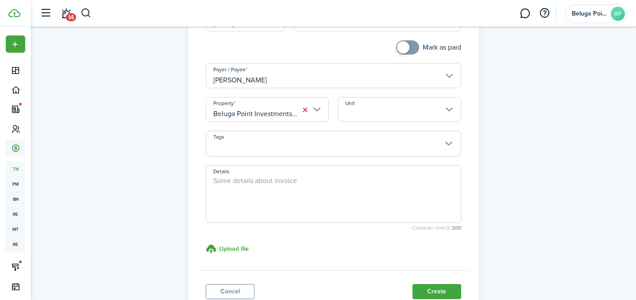
click at [245, 205] on textarea "Details" at bounding box center [333, 196] width 255 height 43
drag, startPoint x: 231, startPoint y: 193, endPoint x: 246, endPoint y: 205, distance: 19.2
click at [231, 193] on textarea "room 312 extra charge really dirty room509 and room 313" at bounding box center [333, 196] width 255 height 43
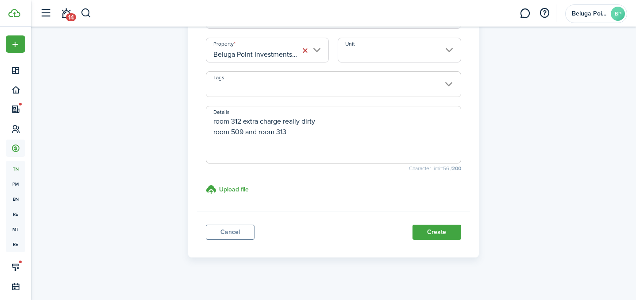
scroll to position [213, 0]
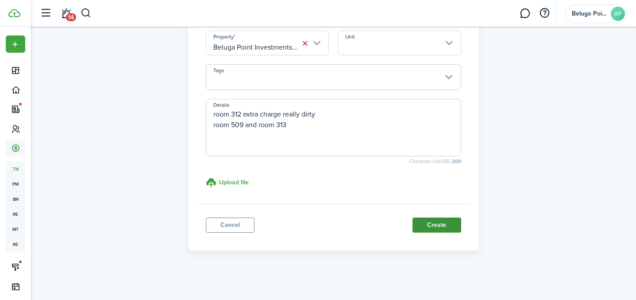
type textarea "room 312 extra charge really dirty room 509 and room 313"
click at [435, 227] on button "Create" at bounding box center [437, 224] width 49 height 15
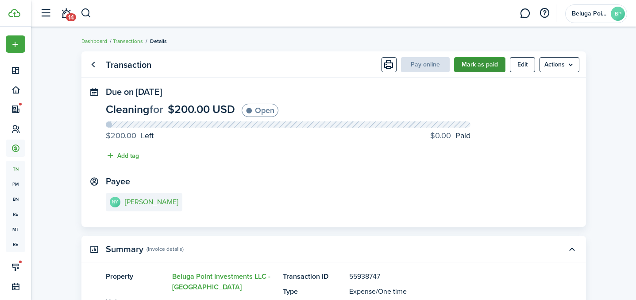
click at [470, 66] on button "Mark as paid" at bounding box center [479, 64] width 51 height 15
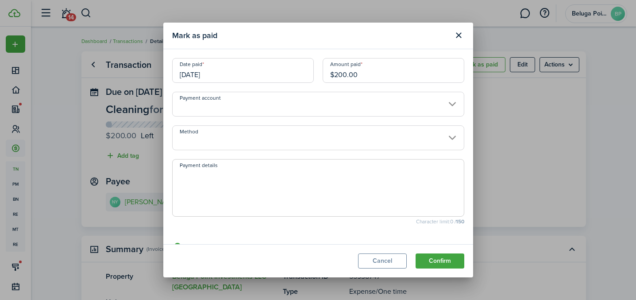
click at [270, 146] on input "Method" at bounding box center [318, 137] width 292 height 25
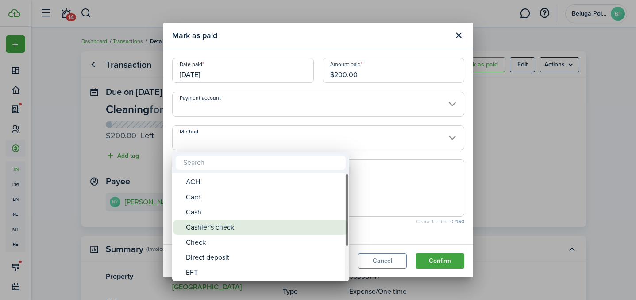
click at [233, 221] on div "Cashier's check" at bounding box center [264, 227] width 157 height 15
type input "Cashier's check"
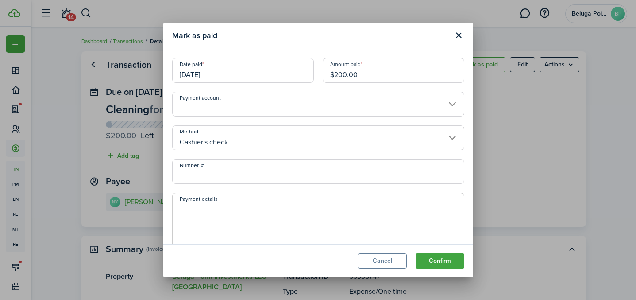
click at [254, 174] on input "Number, #" at bounding box center [318, 171] width 292 height 25
type input "q9vtjmp8"
click at [437, 264] on button "Confirm" at bounding box center [440, 260] width 49 height 15
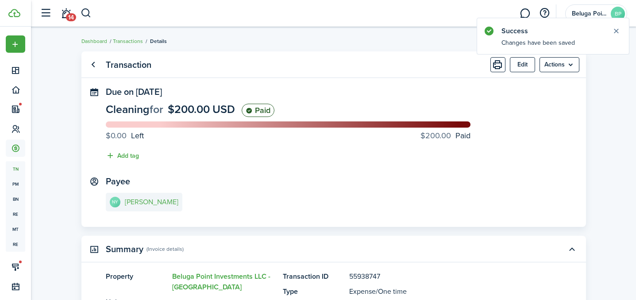
click at [131, 206] on link "NY [PERSON_NAME]" at bounding box center [144, 202] width 77 height 19
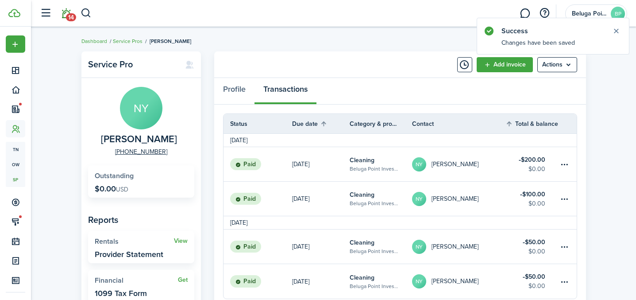
click at [71, 14] on span "14" at bounding box center [71, 17] width 10 height 8
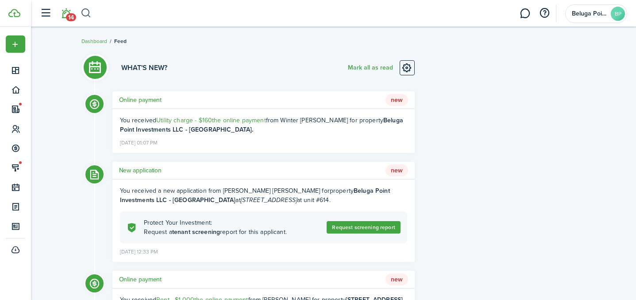
click at [81, 15] on button "button" at bounding box center [86, 13] width 11 height 15
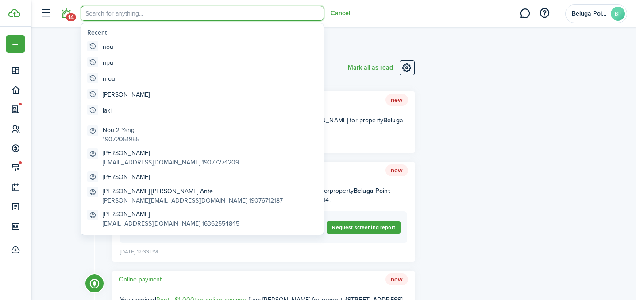
click at [116, 17] on input "search" at bounding box center [203, 13] width 244 height 15
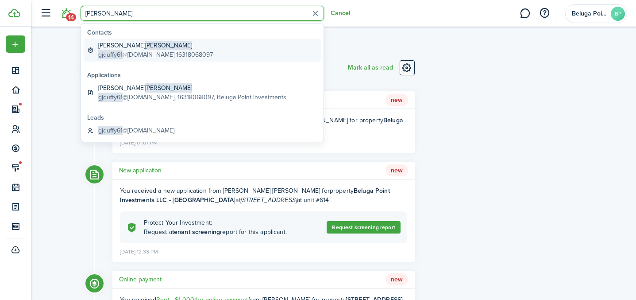
type input "[PERSON_NAME]"
click at [135, 52] on global-search-item-description "gjduffy61 @[DOMAIN_NAME] 16318068097" at bounding box center [155, 54] width 115 height 9
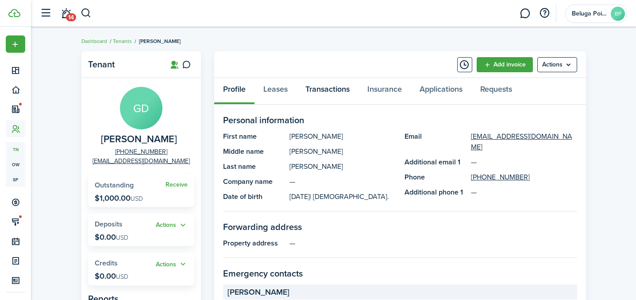
click at [319, 94] on link "Transactions" at bounding box center [328, 91] width 62 height 27
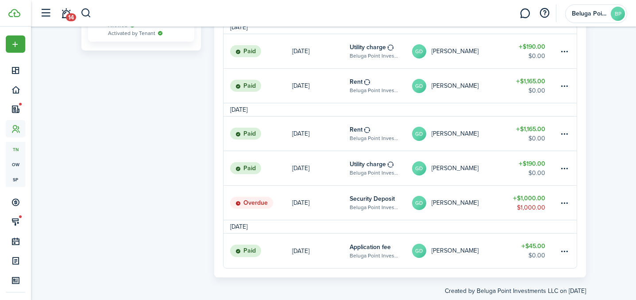
scroll to position [462, 0]
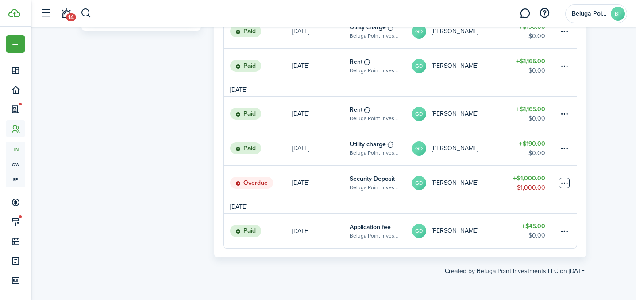
click at [561, 184] on table-menu-btn-icon at bounding box center [564, 183] width 11 height 11
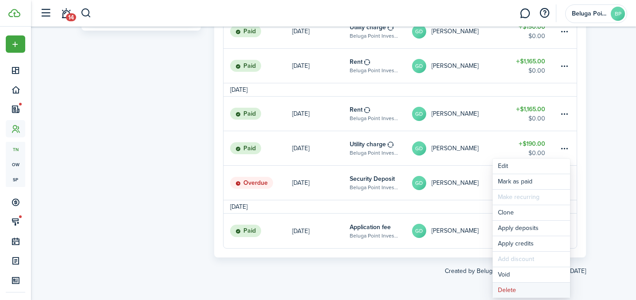
click at [516, 287] on button "Delete" at bounding box center [532, 290] width 78 height 15
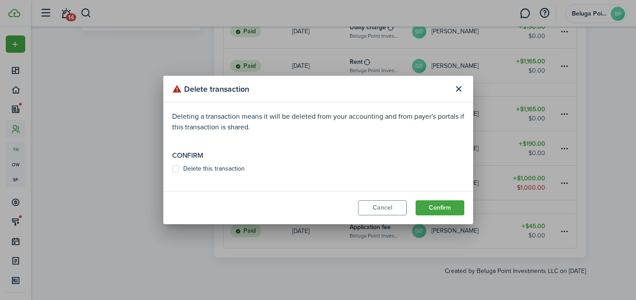
click at [198, 173] on modal-body "Deleting a transaction means it will be deleted from your accounting and from p…" at bounding box center [318, 146] width 310 height 89
click at [233, 170] on label "Delete this transaction" at bounding box center [208, 168] width 73 height 7
click at [172, 169] on input "Delete this transaction" at bounding box center [172, 169] width 0 height 0
checkbox input "true"
click at [431, 212] on button "Confirm" at bounding box center [440, 207] width 49 height 15
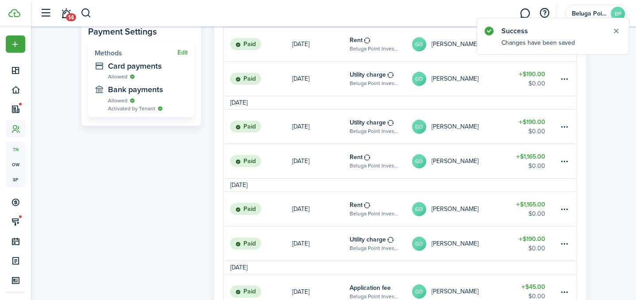
scroll to position [0, 0]
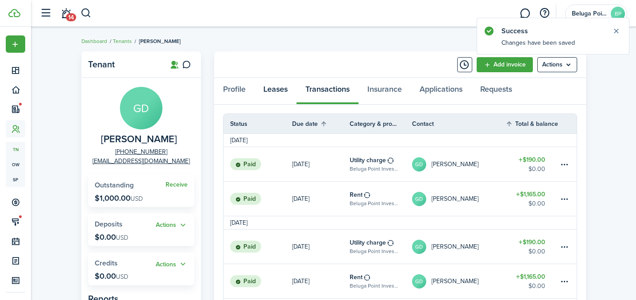
click at [278, 91] on link "Leases" at bounding box center [276, 91] width 42 height 27
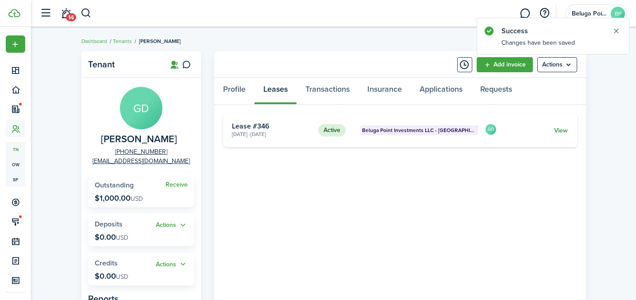
click at [564, 133] on link "View" at bounding box center [561, 130] width 14 height 9
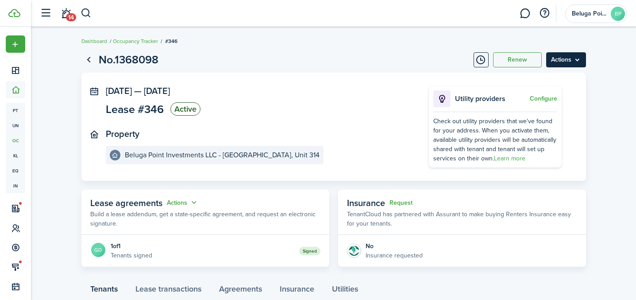
click at [564, 62] on menu-btn "Actions" at bounding box center [567, 59] width 40 height 15
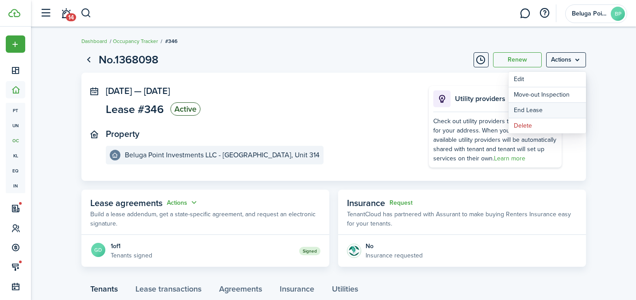
click at [539, 111] on link "End Lease" at bounding box center [548, 110] width 78 height 15
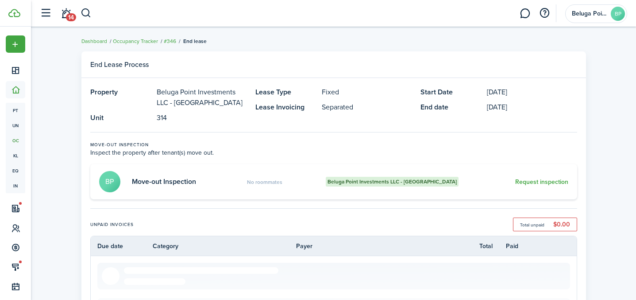
scroll to position [440, 0]
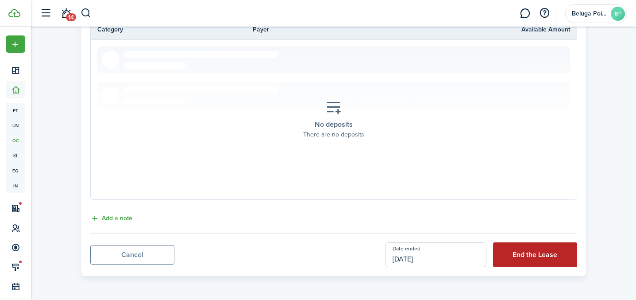
click at [531, 258] on button "End the Lease" at bounding box center [535, 254] width 84 height 25
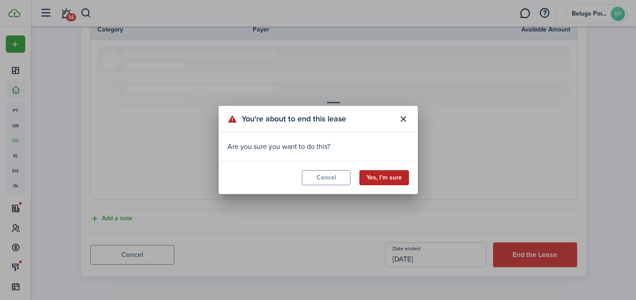
click at [388, 181] on button "Yes, I'm sure" at bounding box center [385, 177] width 50 height 15
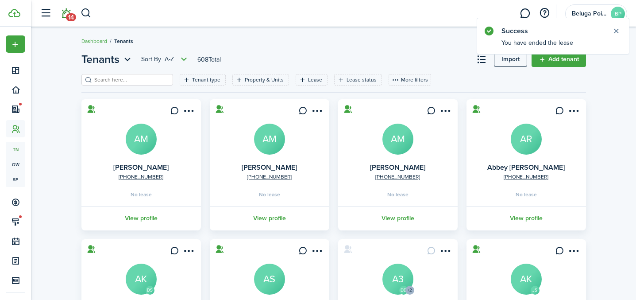
click at [65, 19] on link "14" at bounding box center [66, 13] width 17 height 23
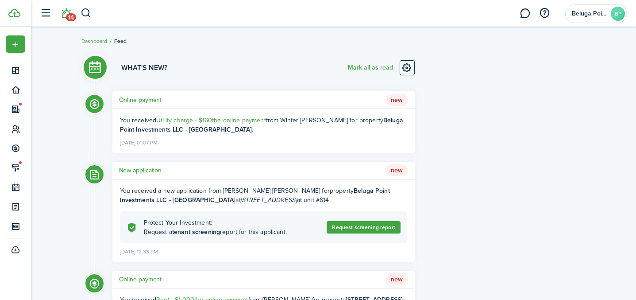
click at [146, 168] on h5 "New application" at bounding box center [140, 170] width 43 height 9
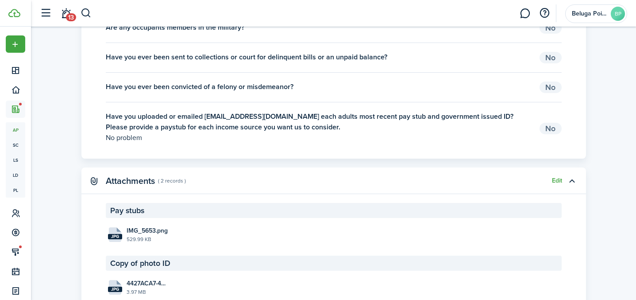
scroll to position [1177, 0]
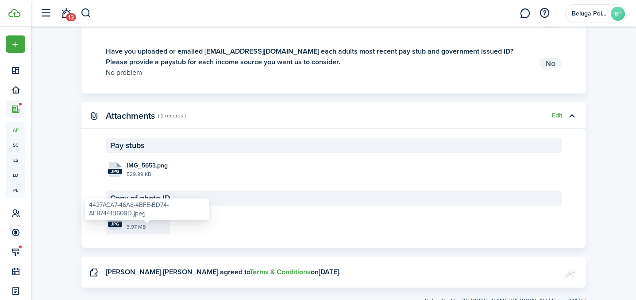
click at [144, 223] on span "4427ACA7-46A8-4BFE-BD74-AF87441B608D.jpeg" at bounding box center [147, 217] width 41 height 9
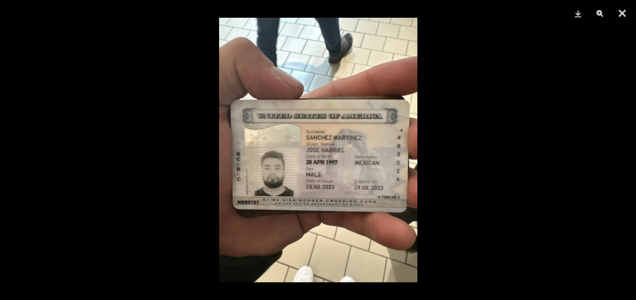
click at [309, 184] on img at bounding box center [318, 150] width 198 height 264
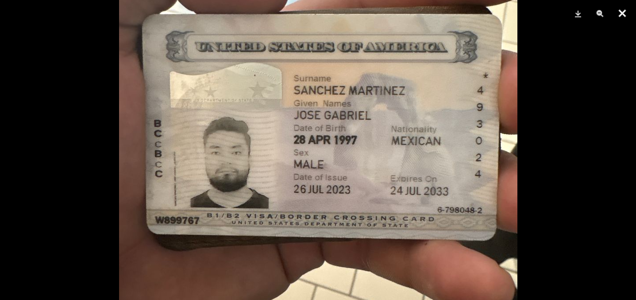
click at [626, 16] on button "Close" at bounding box center [623, 13] width 22 height 27
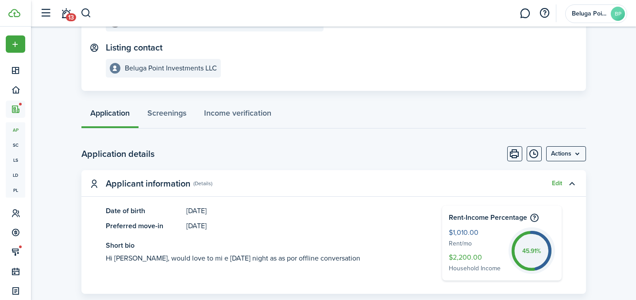
scroll to position [125, 0]
click at [565, 153] on menu-btn "Actions" at bounding box center [567, 153] width 40 height 15
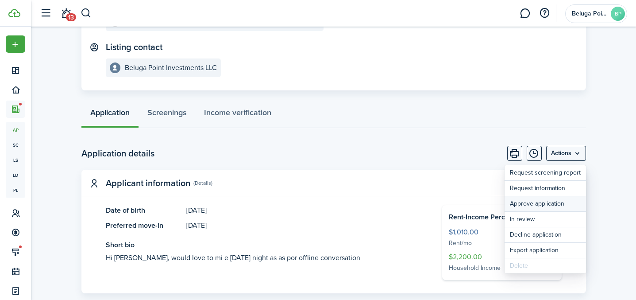
click at [546, 202] on button "Approve application" at bounding box center [545, 203] width 81 height 15
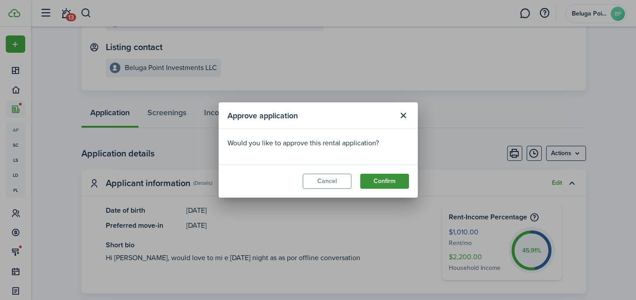
click at [392, 183] on button "Confirm" at bounding box center [384, 181] width 49 height 15
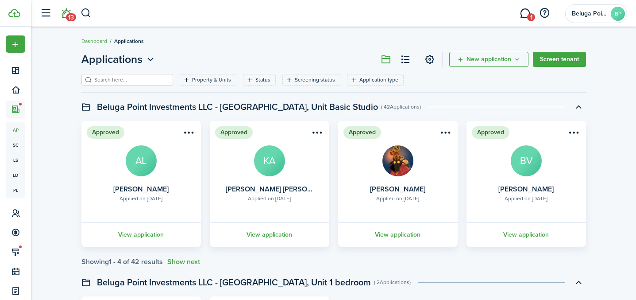
click at [66, 14] on span "13" at bounding box center [71, 17] width 10 height 8
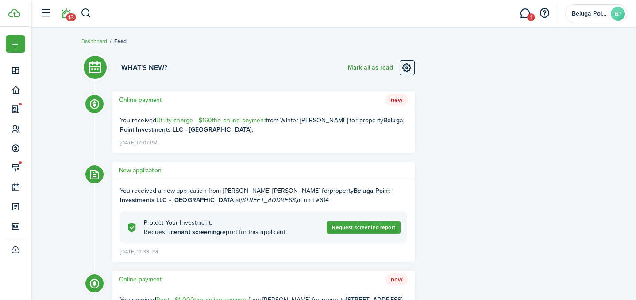
click at [372, 68] on button "Mark all as read" at bounding box center [370, 67] width 45 height 15
click at [523, 14] on link "1" at bounding box center [525, 13] width 17 height 23
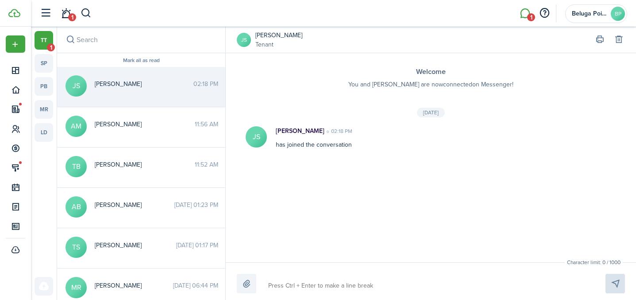
click at [44, 41] on link "tt 1" at bounding box center [44, 40] width 19 height 19
click at [66, 18] on link "1" at bounding box center [66, 13] width 17 height 23
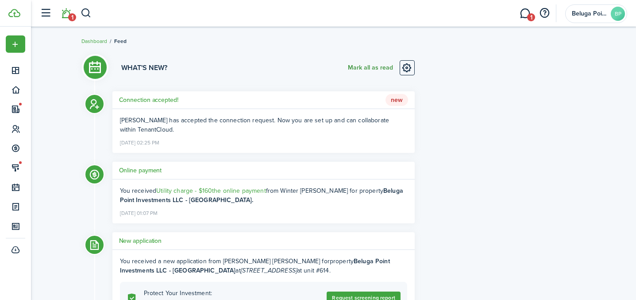
click at [377, 67] on button "Mark all as read" at bounding box center [370, 67] width 45 height 15
click at [523, 15] on link "1" at bounding box center [525, 13] width 17 height 23
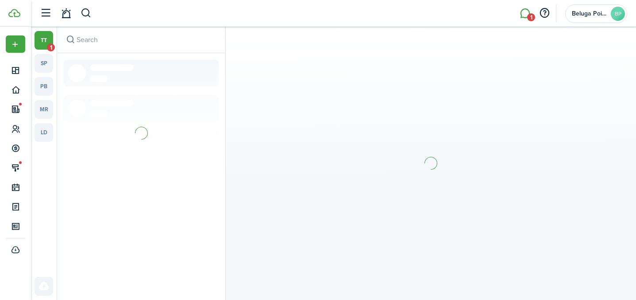
click at [51, 46] on span "1" at bounding box center [51, 47] width 8 height 8
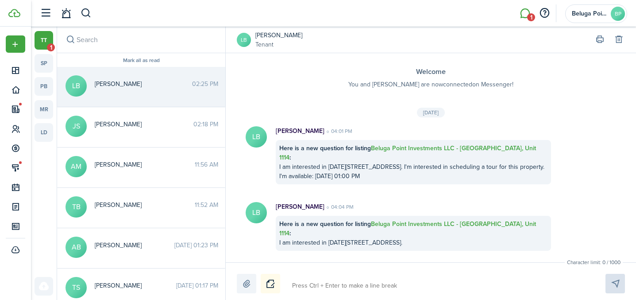
scroll to position [117, 0]
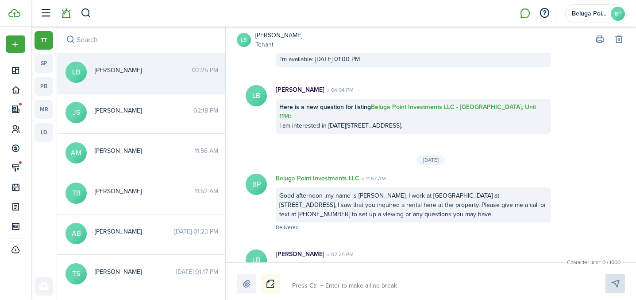
drag, startPoint x: 158, startPoint y: 10, endPoint x: 59, endPoint y: 12, distance: 98.8
click at [155, 10] on header-wrapper "Beluga Point Investments LLC BP" at bounding box center [331, 13] width 592 height 27
click at [69, 19] on link at bounding box center [66, 13] width 17 height 23
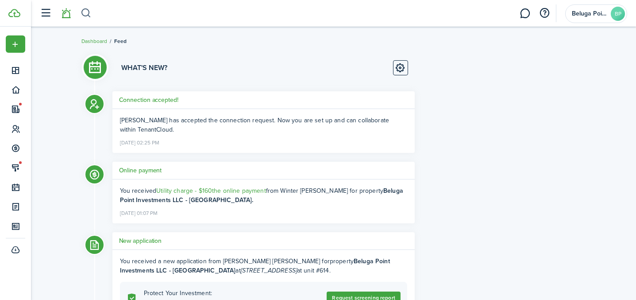
click at [87, 12] on button "button" at bounding box center [86, 13] width 11 height 15
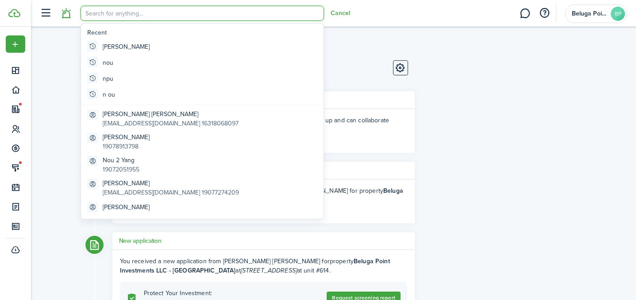
click at [357, 70] on div "What's new?" at bounding box center [263, 68] width 302 height 17
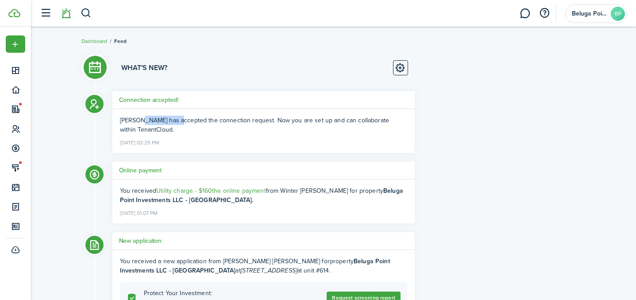
drag, startPoint x: 140, startPoint y: 120, endPoint x: 171, endPoint y: 120, distance: 31.0
click at [172, 121] on span "[PERSON_NAME] has accepted the connection request. Now you are set up and can c…" at bounding box center [254, 125] width 269 height 19
copy span "[PERSON_NAME]"
click at [84, 14] on button "button" at bounding box center [86, 13] width 11 height 15
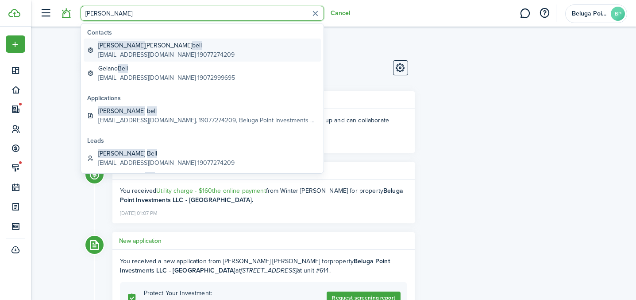
type input "[PERSON_NAME]"
click at [147, 51] on global-search-item-description "[EMAIL_ADDRESS][DOMAIN_NAME] 19077274209" at bounding box center [166, 54] width 136 height 9
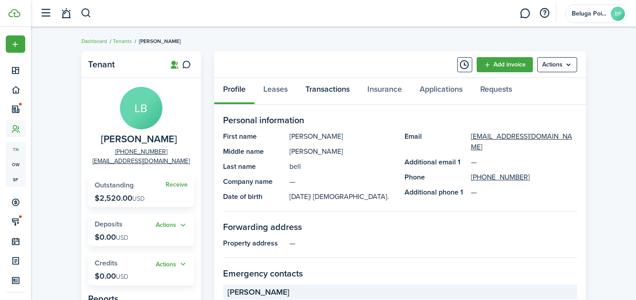
click at [335, 97] on link "Transactions" at bounding box center [328, 91] width 62 height 27
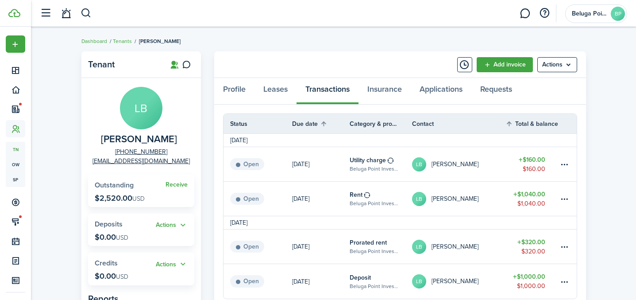
scroll to position [89, 0]
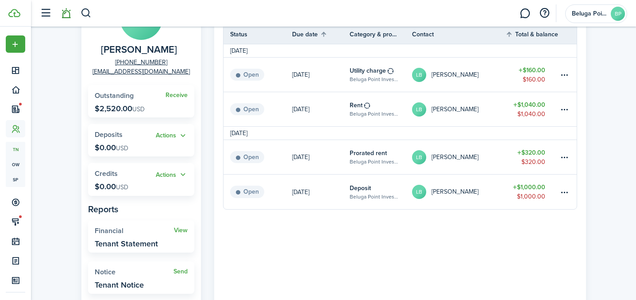
click at [62, 16] on link at bounding box center [66, 13] width 17 height 23
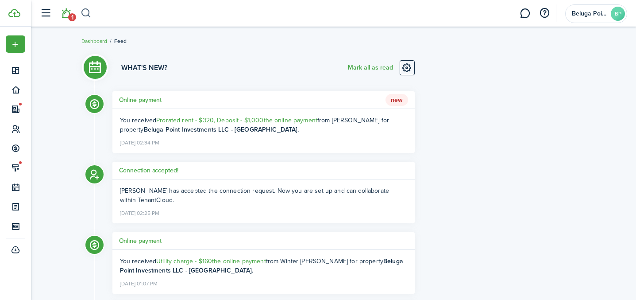
click at [83, 12] on button "button" at bounding box center [86, 13] width 11 height 15
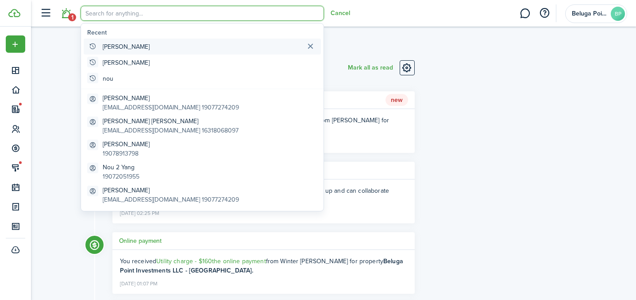
click at [127, 45] on global-search-item-title "[PERSON_NAME]" at bounding box center [126, 46] width 47 height 9
type input "[PERSON_NAME]"
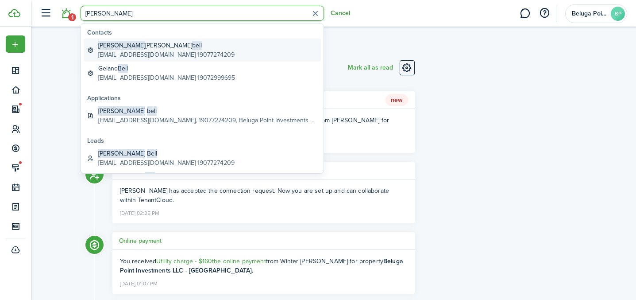
click at [154, 52] on global-search-item-description "[EMAIL_ADDRESS][DOMAIN_NAME] 19077274209" at bounding box center [166, 54] width 136 height 9
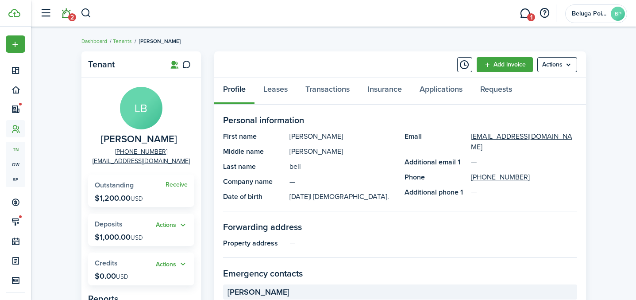
click at [66, 17] on link "2" at bounding box center [66, 13] width 17 height 23
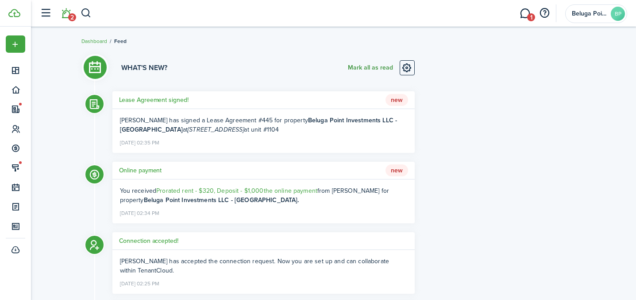
click at [379, 70] on button "Mark all as read" at bounding box center [370, 67] width 45 height 15
click at [526, 14] on link "1" at bounding box center [525, 13] width 17 height 23
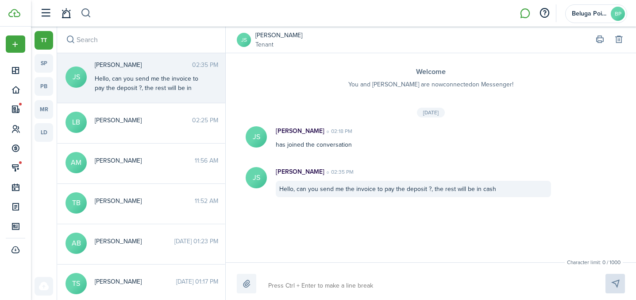
click at [85, 20] on button "button" at bounding box center [86, 13] width 11 height 15
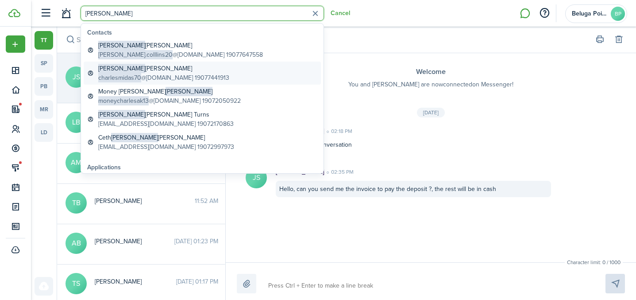
type input "[PERSON_NAME]"
click at [163, 74] on global-search-item-description "charlesmidas70 @[DOMAIN_NAME] 19077441913" at bounding box center [163, 77] width 131 height 9
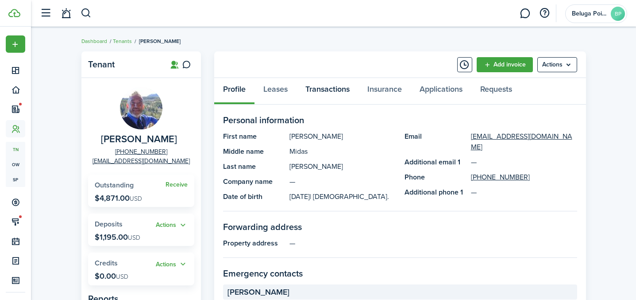
click at [330, 89] on link "Transactions" at bounding box center [328, 91] width 62 height 27
